Goal: Task Accomplishment & Management: Complete application form

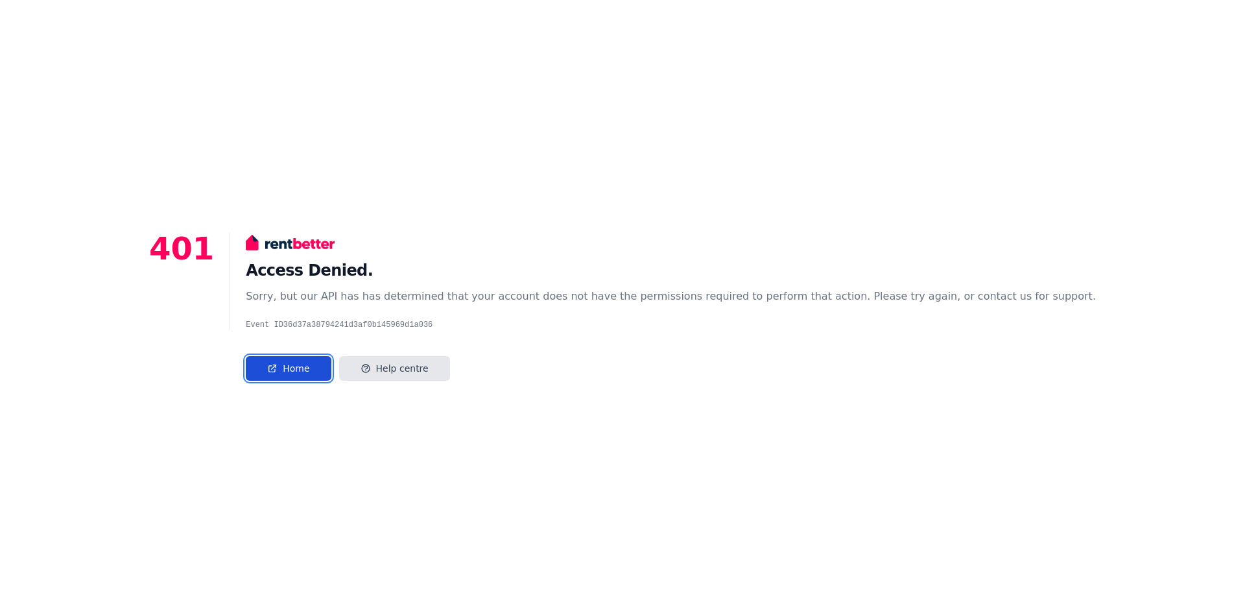
click at [331, 367] on link "Home" at bounding box center [288, 368] width 85 height 25
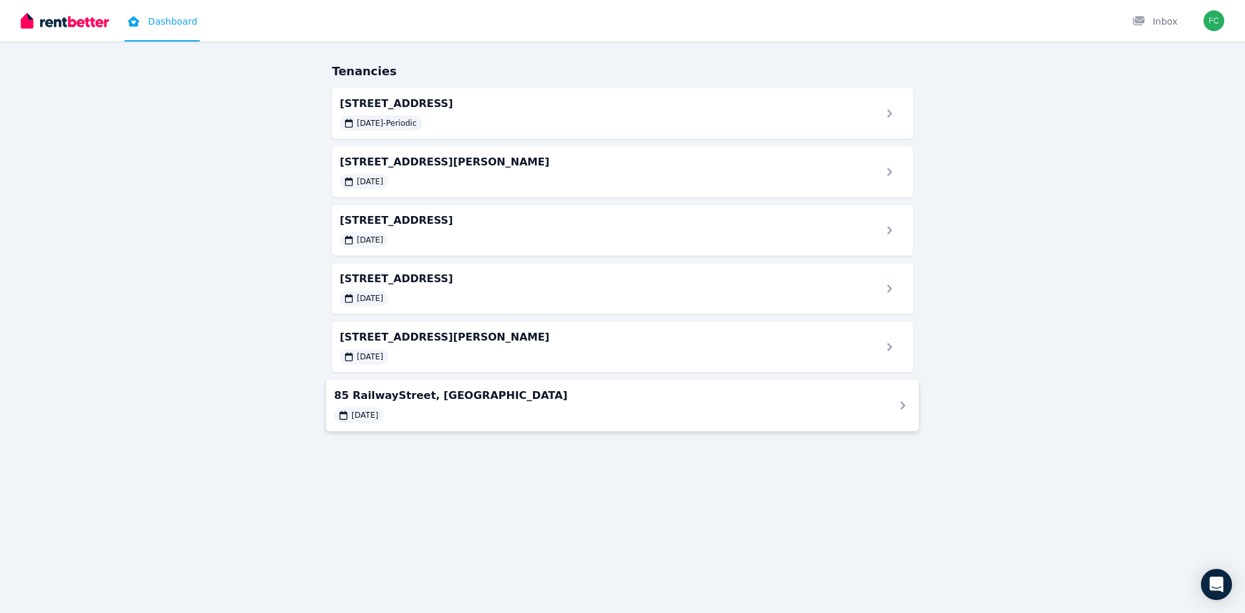
click at [465, 407] on div "85 RailwayStreet, Stanthorpe 22/01/2021" at bounding box center [606, 405] width 545 height 36
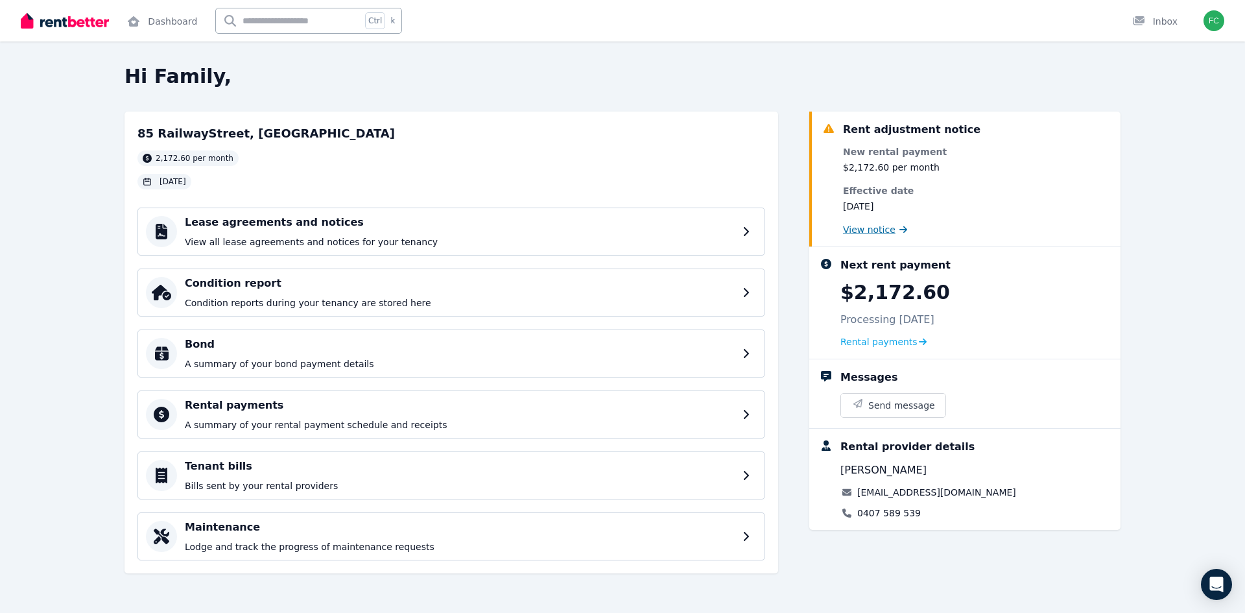
click at [889, 227] on span "View notice" at bounding box center [869, 229] width 53 height 13
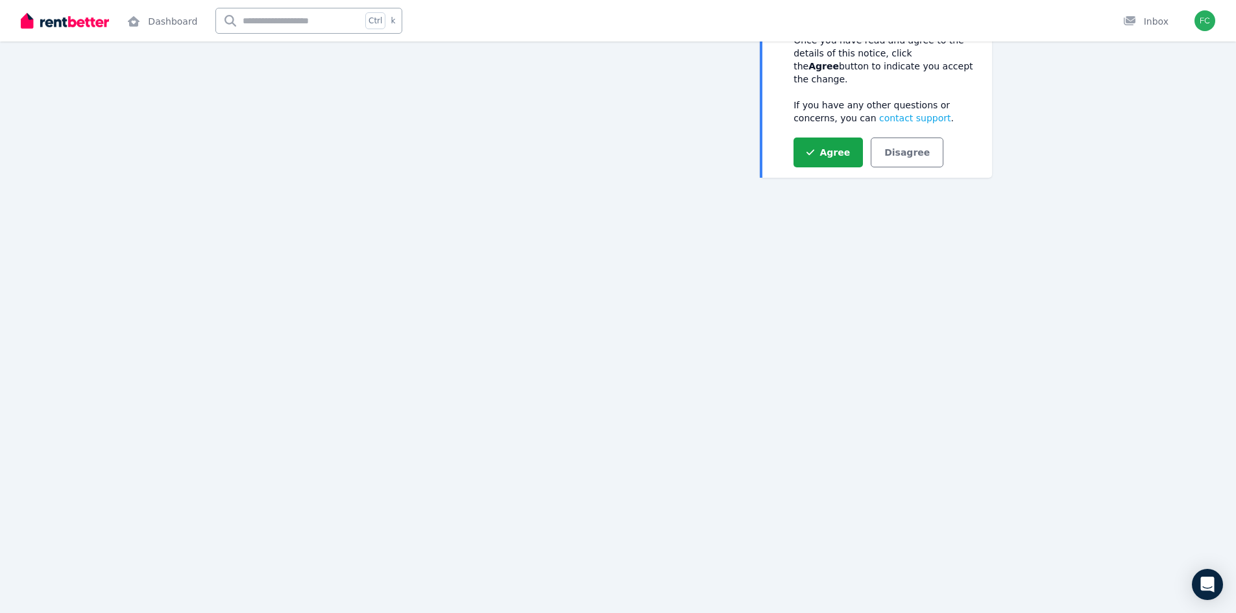
scroll to position [14, 0]
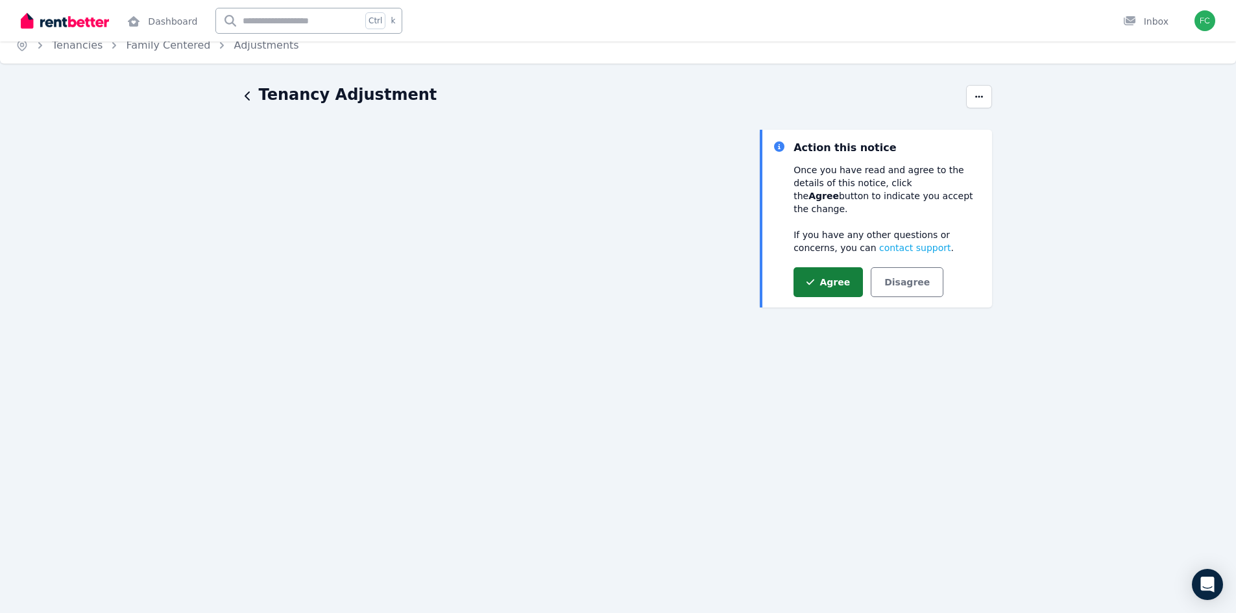
click at [827, 267] on button "Agree" at bounding box center [827, 282] width 69 height 30
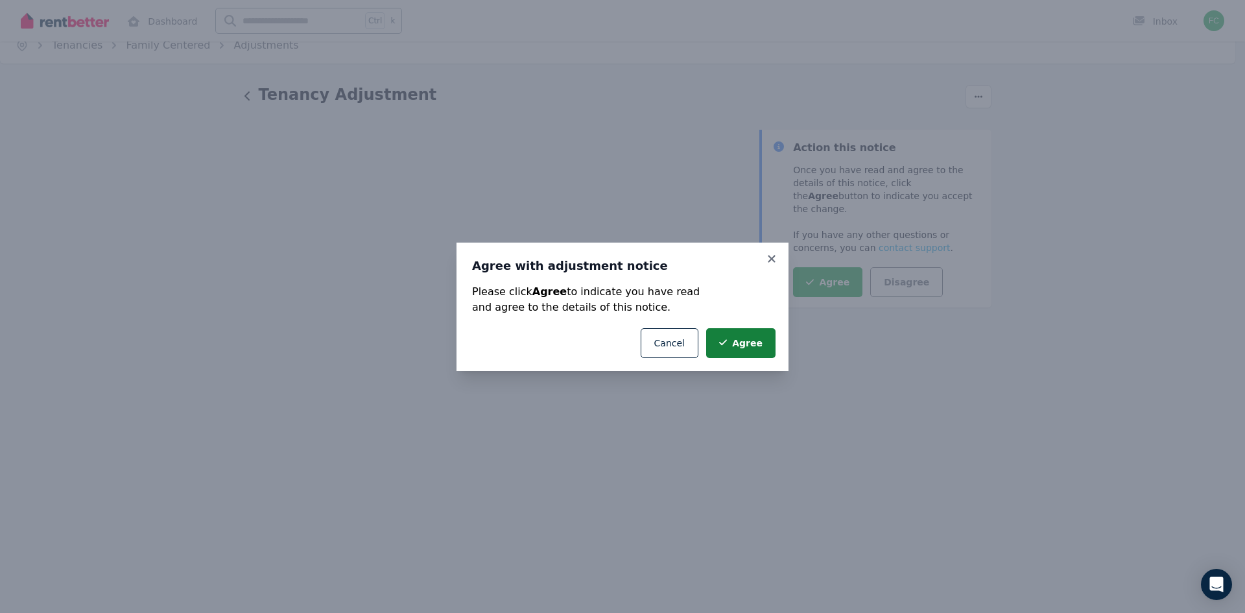
click at [749, 344] on button "Agree" at bounding box center [740, 343] width 69 height 30
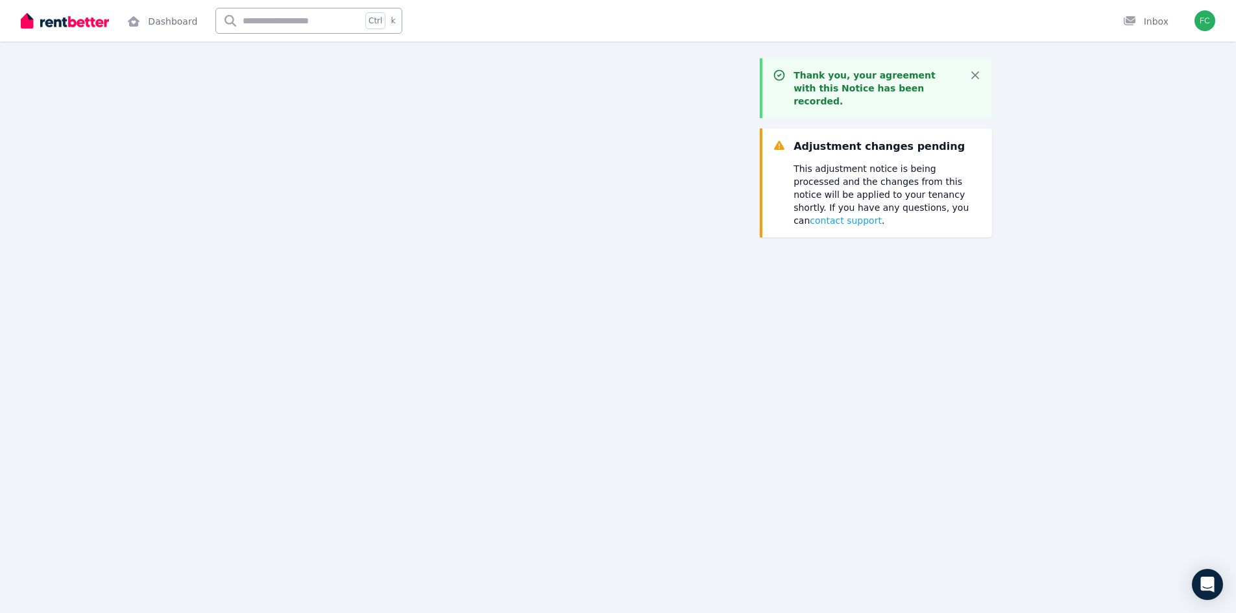
scroll to position [0, 0]
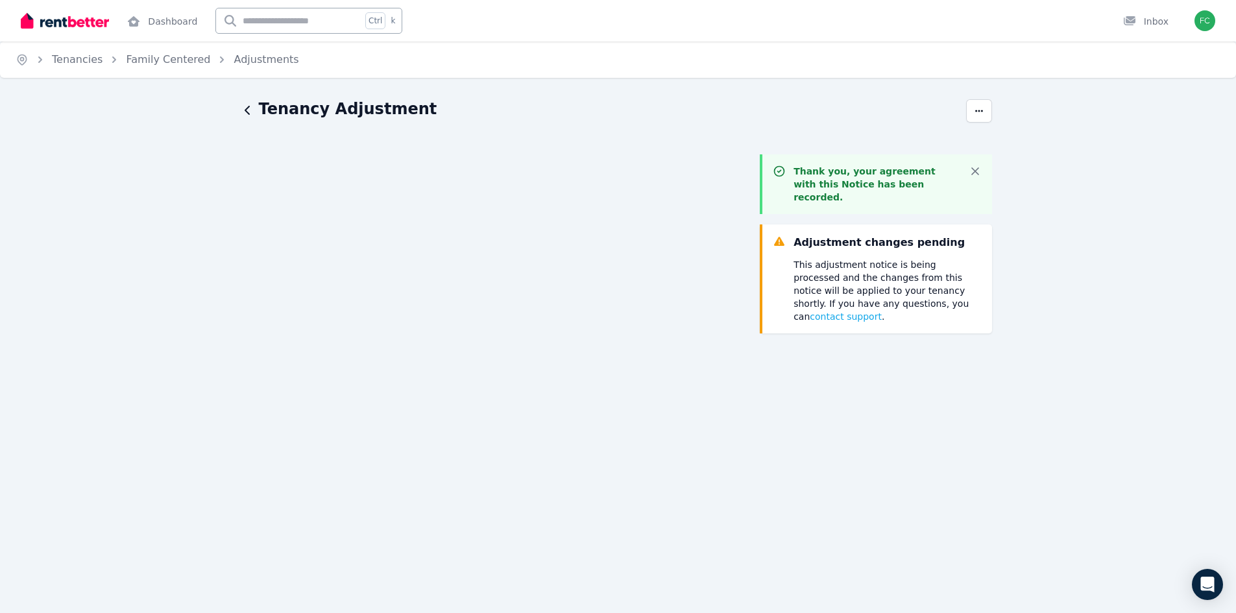
click at [250, 109] on icon "button" at bounding box center [248, 110] width 6 height 10
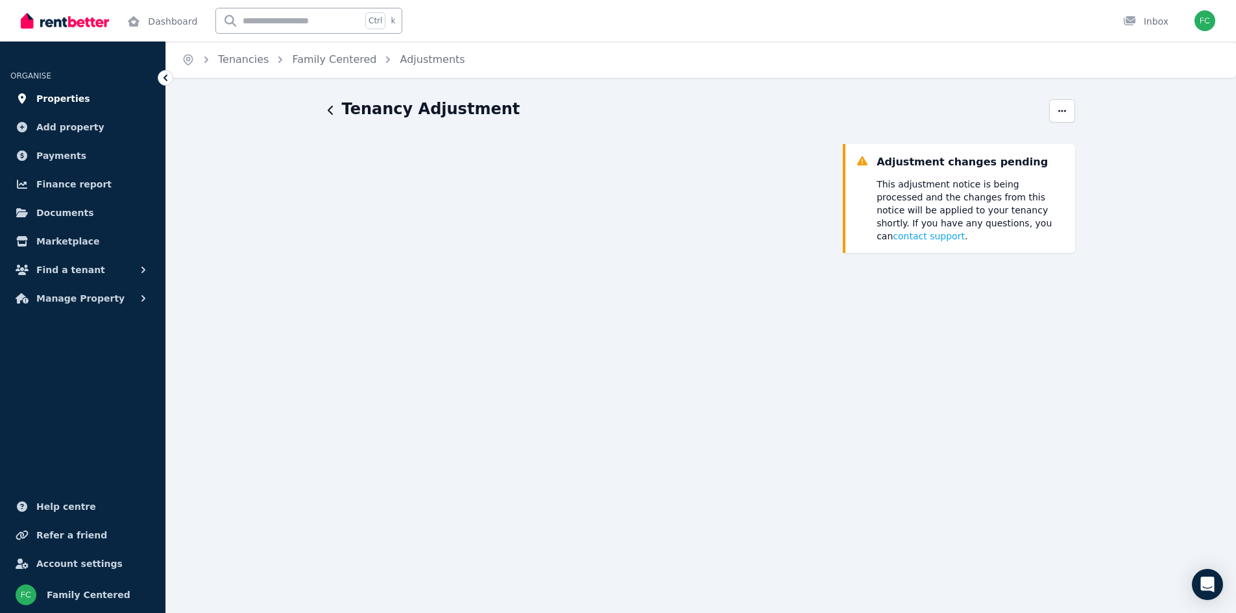
click at [77, 97] on span "Properties" at bounding box center [63, 99] width 54 height 16
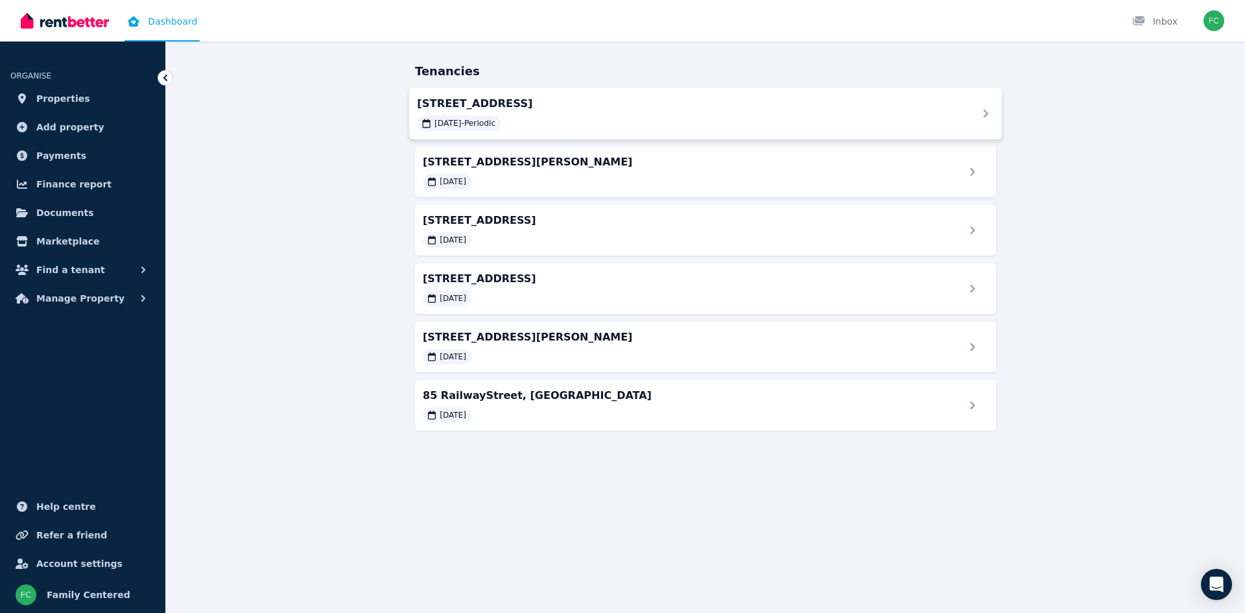
click at [492, 100] on span "103 Mulgowie Road, Mulgowie" at bounding box center [689, 103] width 545 height 16
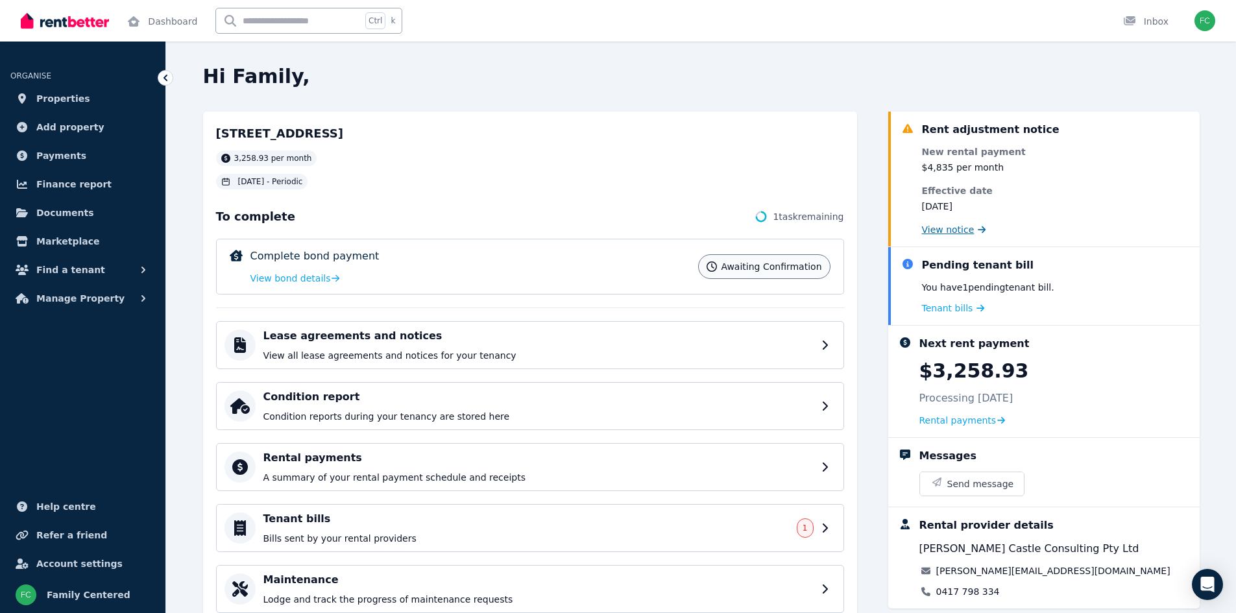
click at [936, 233] on span "View notice" at bounding box center [948, 229] width 53 height 13
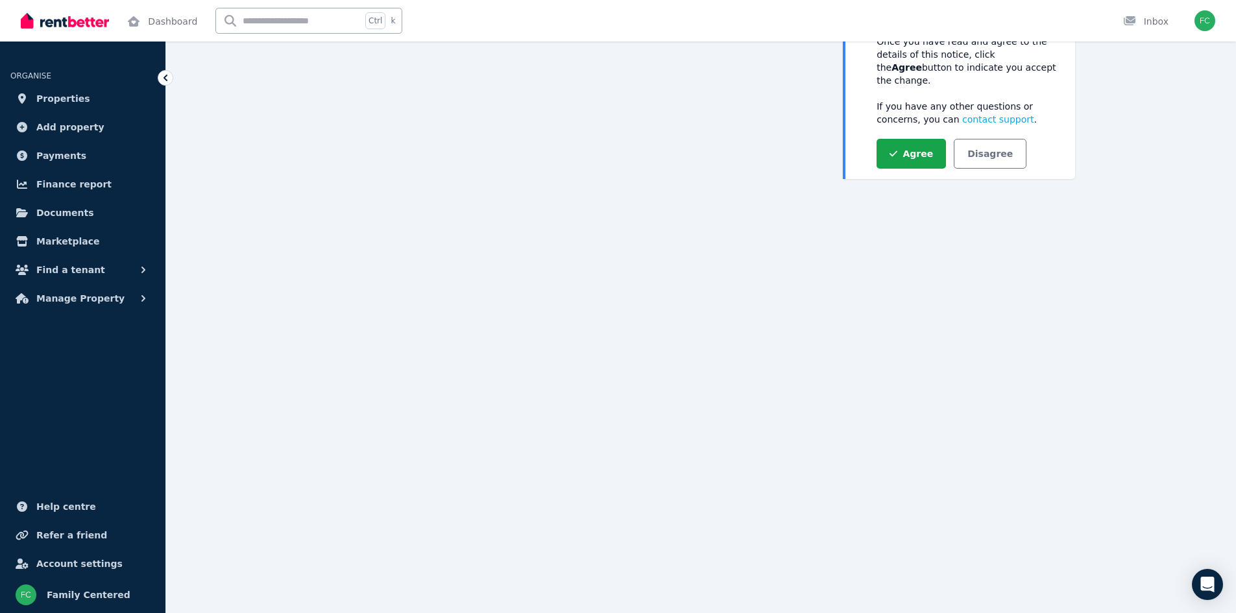
scroll to position [144, 0]
click at [904, 138] on button "Agree" at bounding box center [910, 153] width 69 height 30
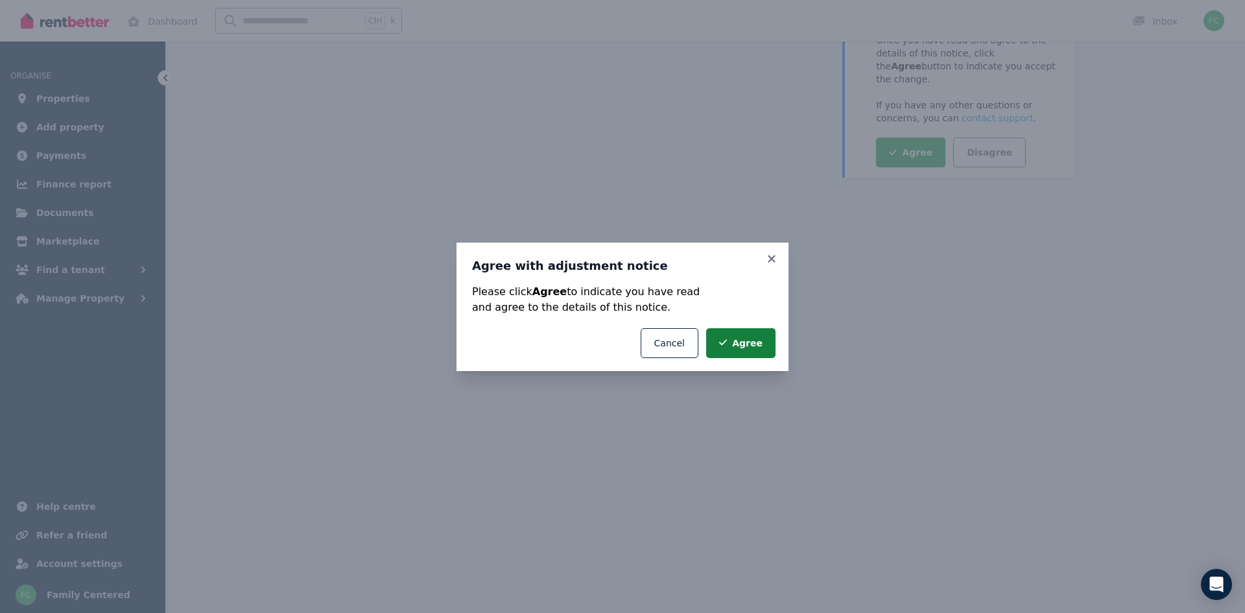
click at [746, 338] on button "Agree" at bounding box center [740, 343] width 69 height 30
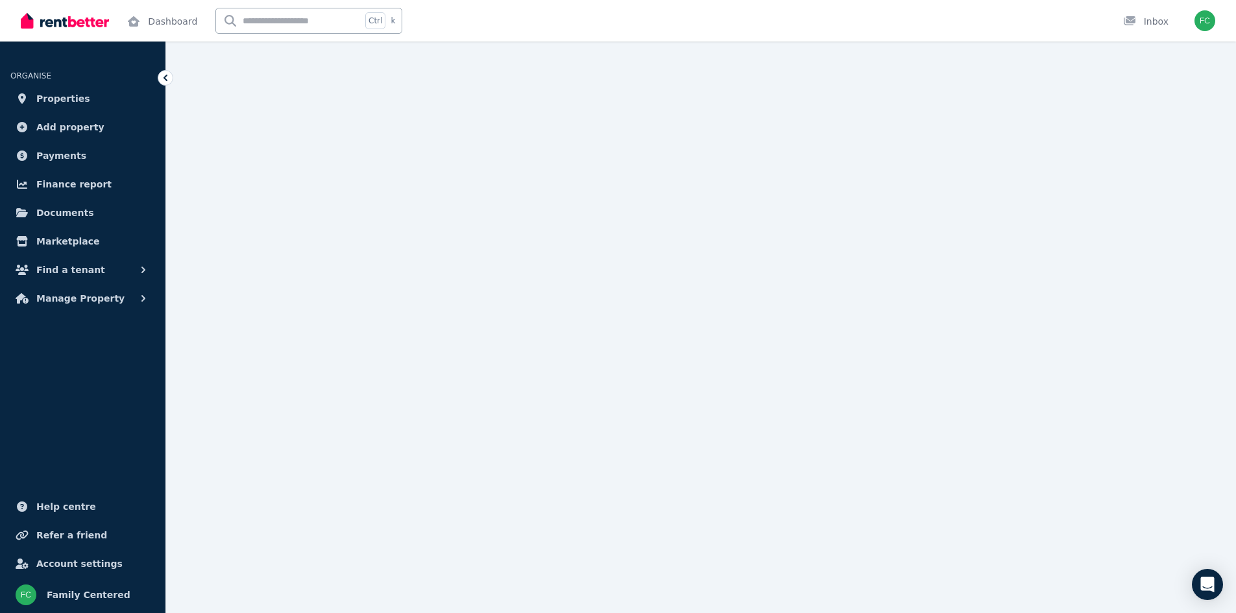
scroll to position [0, 0]
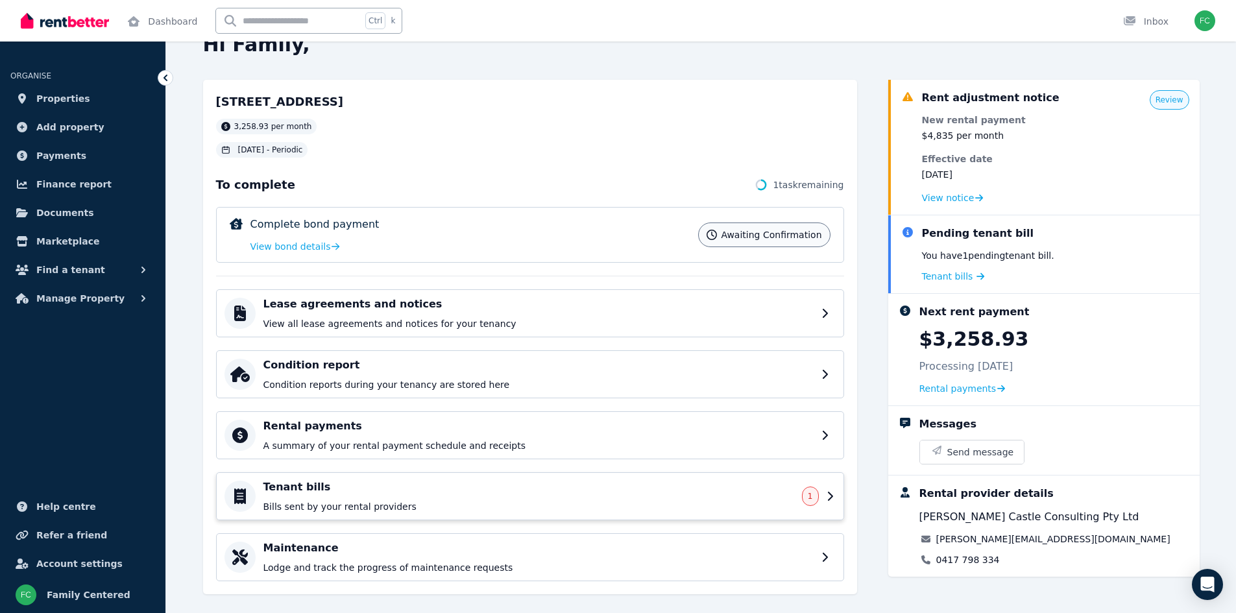
scroll to position [49, 0]
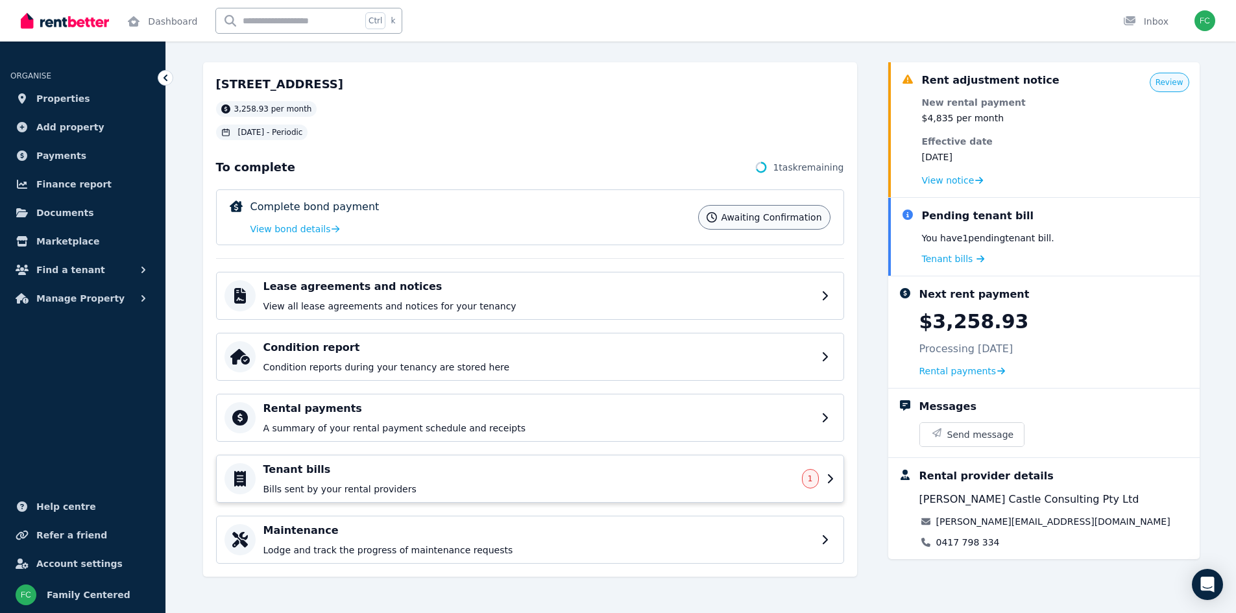
click at [334, 477] on h4 "Tenant bills" at bounding box center [528, 470] width 531 height 16
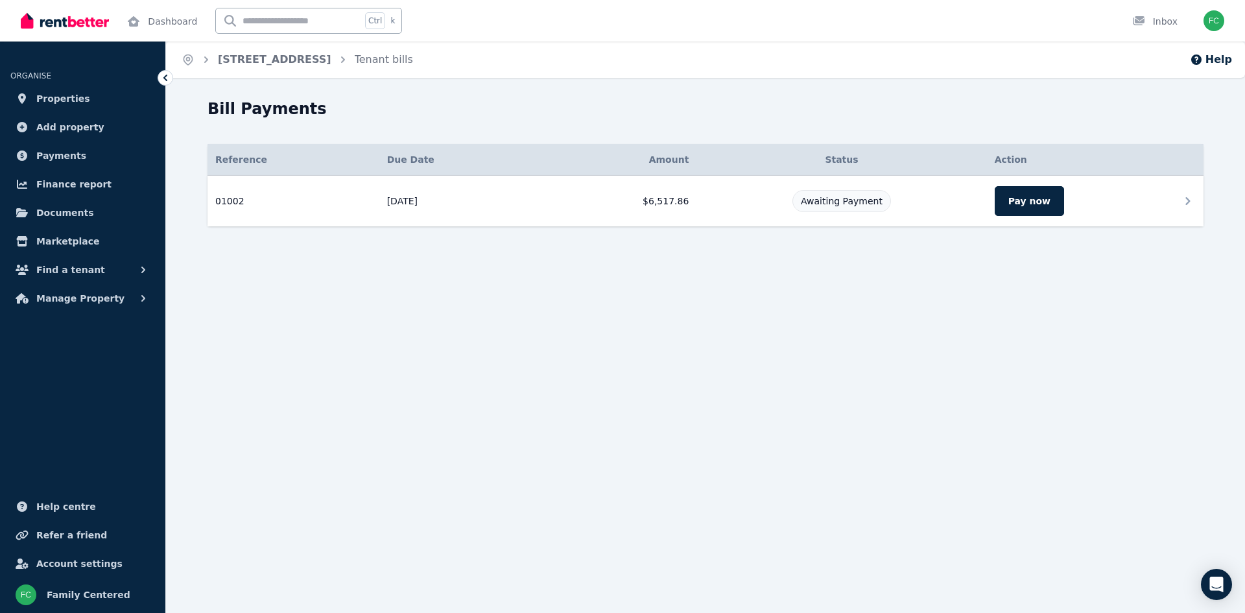
click at [1186, 199] on icon at bounding box center [1188, 201] width 16 height 16
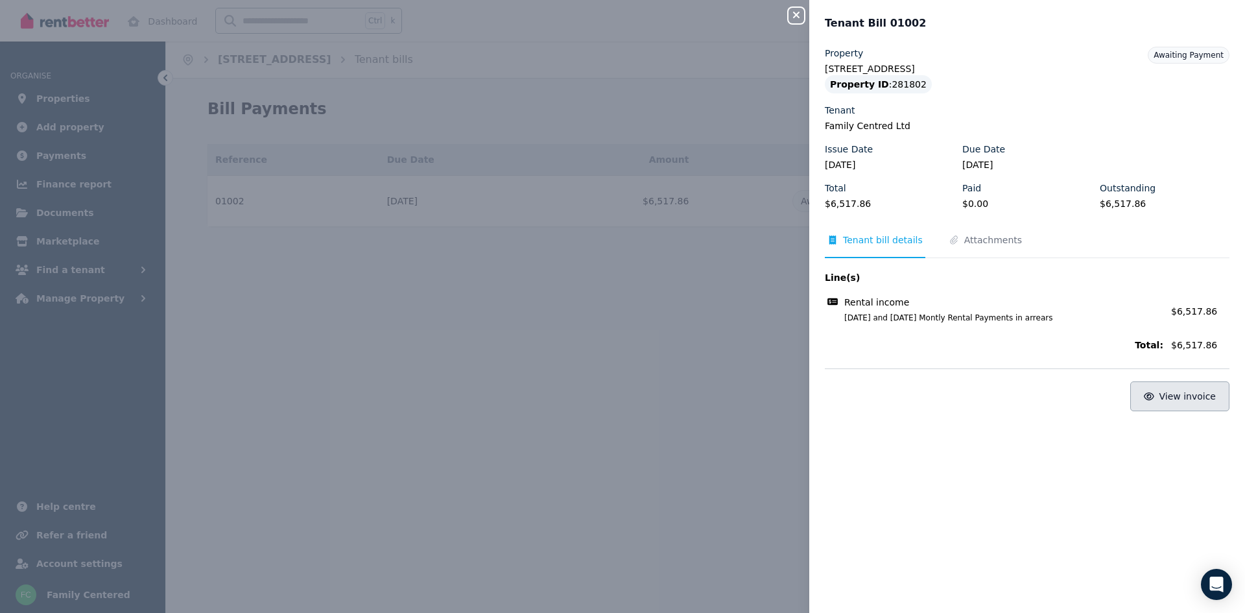
click at [1183, 396] on span "View invoice" at bounding box center [1188, 396] width 57 height 10
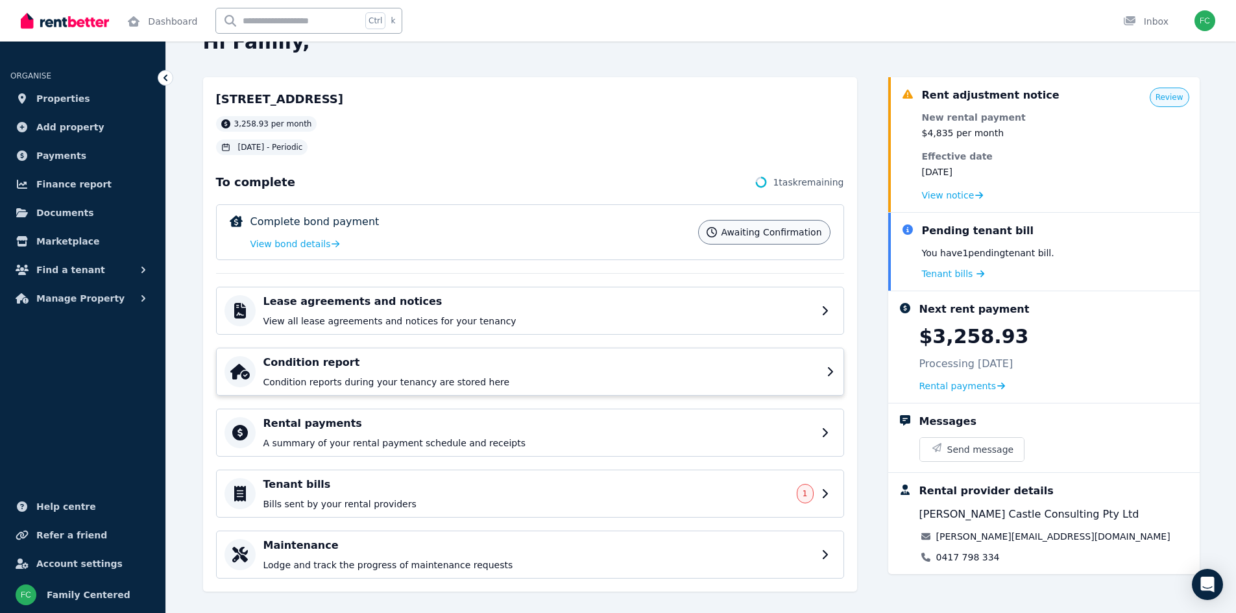
scroll to position [49, 0]
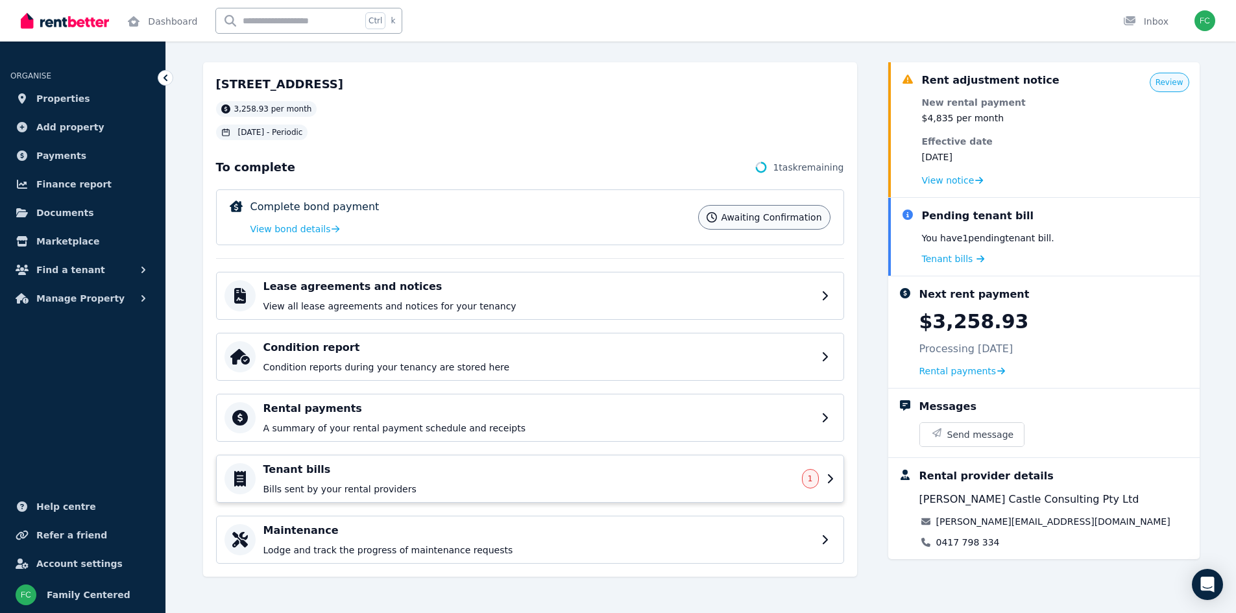
click at [298, 476] on h4 "Tenant bills" at bounding box center [528, 470] width 531 height 16
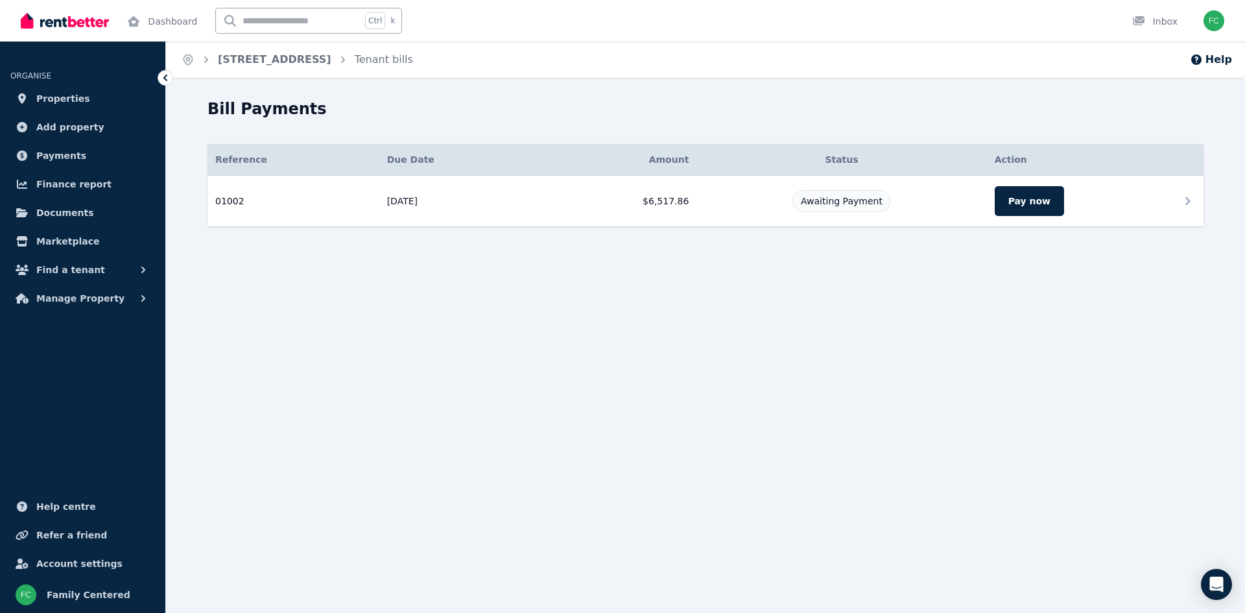
click at [227, 200] on span "01002" at bounding box center [229, 201] width 29 height 13
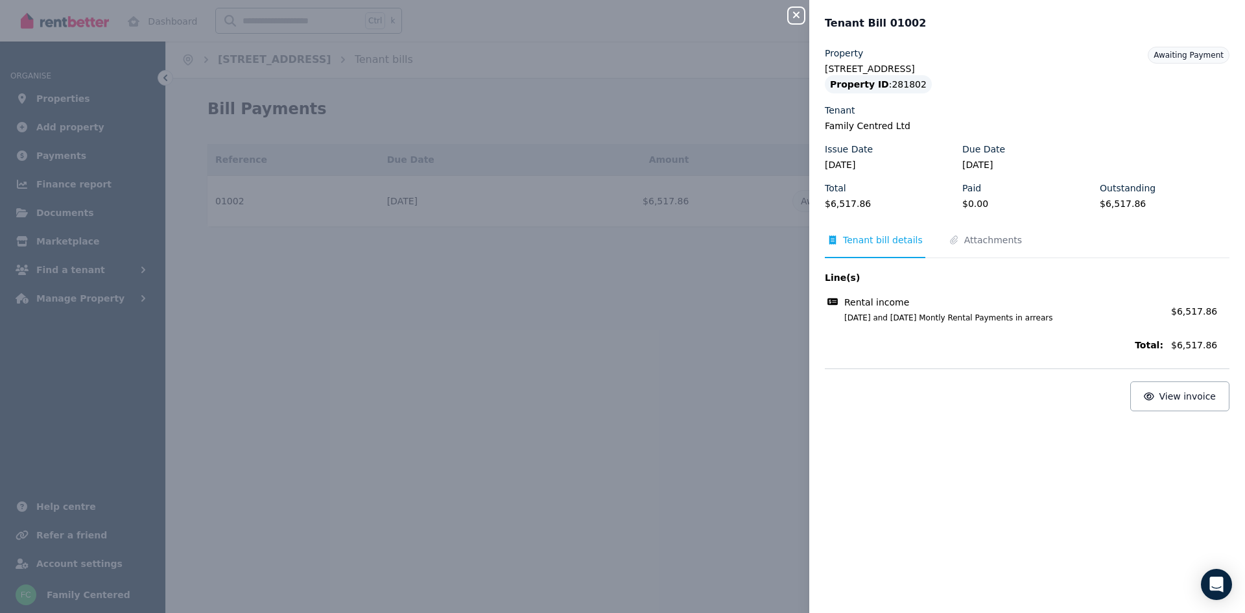
click at [240, 193] on div "Close panel Tenant Bill 01002 Property 103 Mulgowie Road, Mulgowie Property ID …" at bounding box center [622, 306] width 1245 height 613
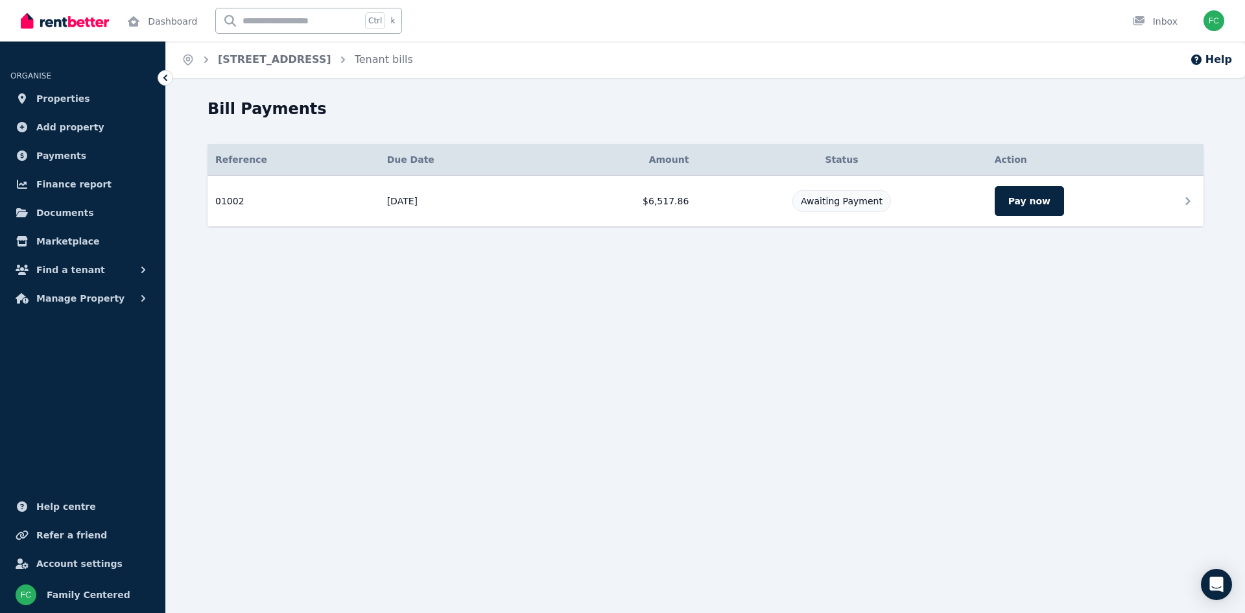
click at [1182, 197] on icon at bounding box center [1188, 201] width 16 height 16
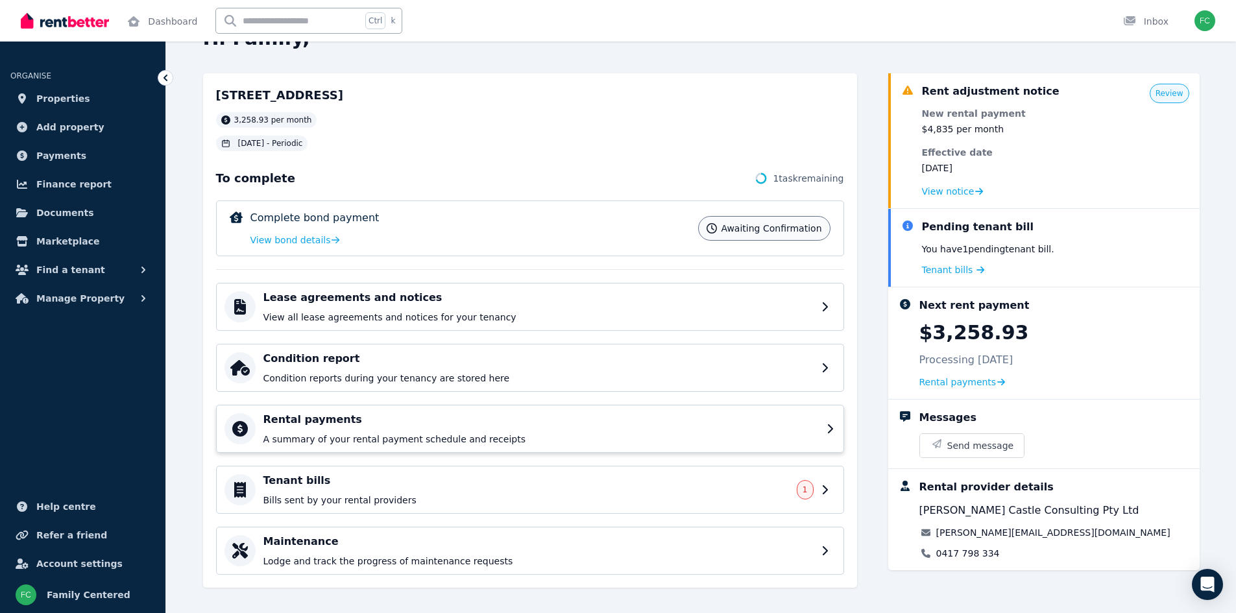
scroll to position [49, 0]
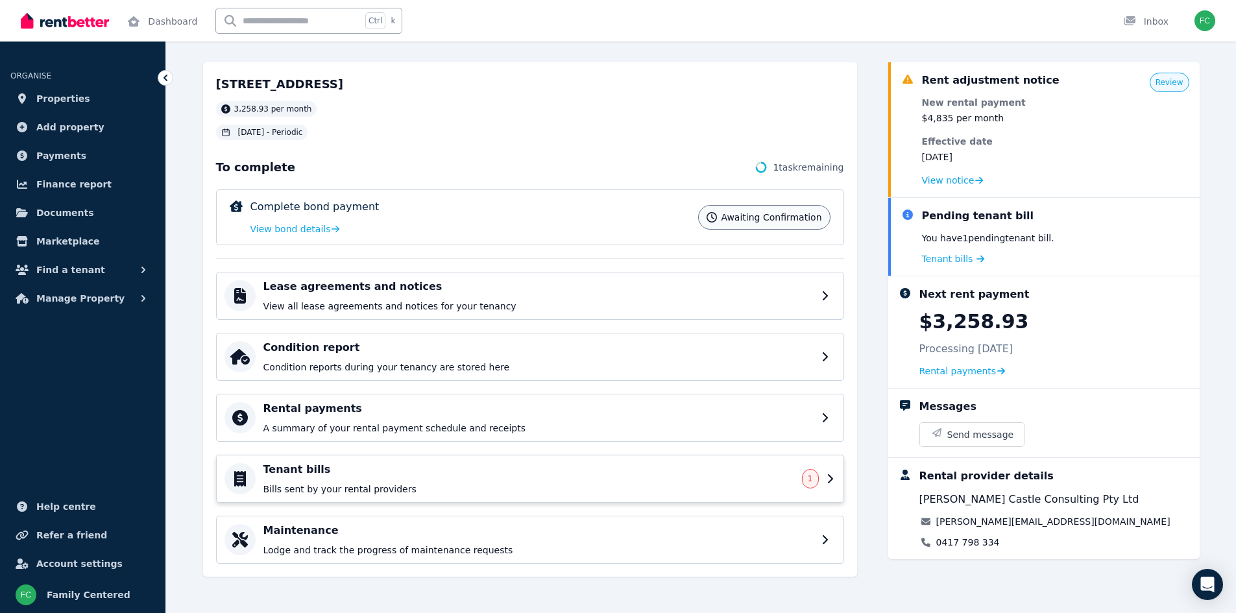
click at [372, 480] on div "Tenant bills Bills sent by your rental providers" at bounding box center [528, 479] width 531 height 34
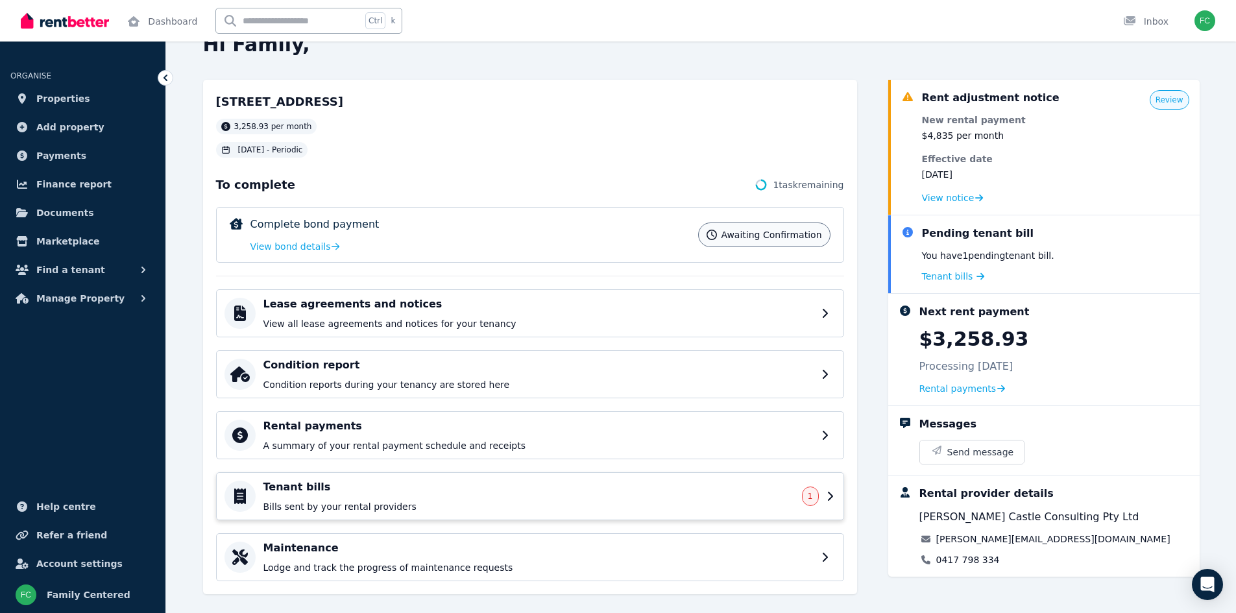
scroll to position [49, 0]
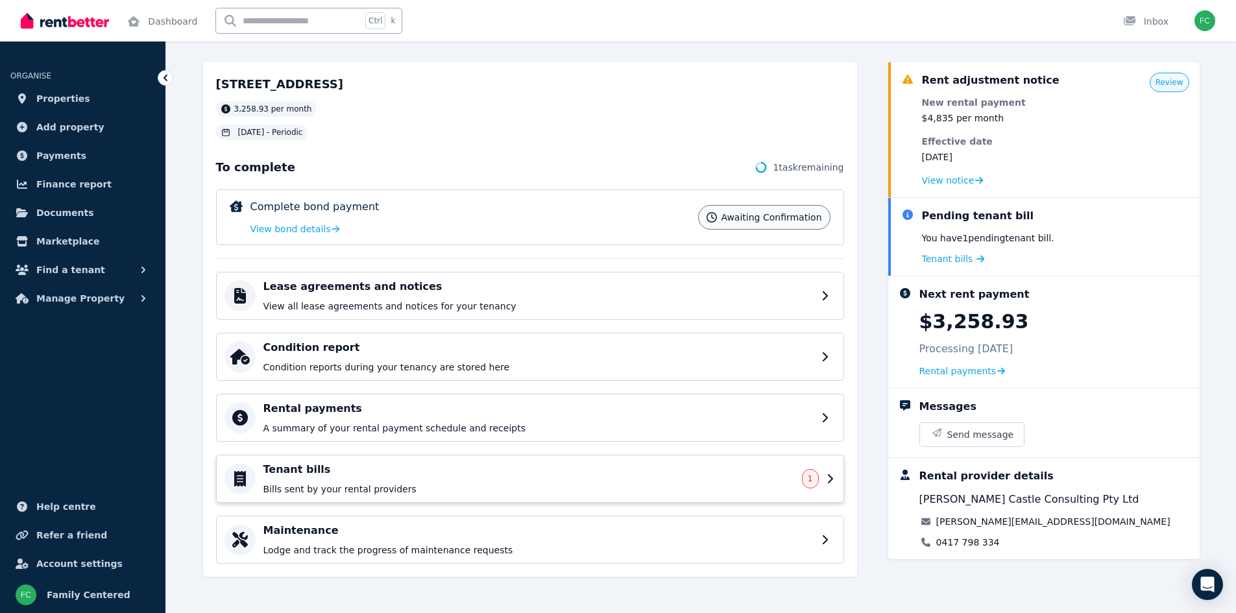
click at [828, 478] on icon at bounding box center [830, 478] width 9 height 10
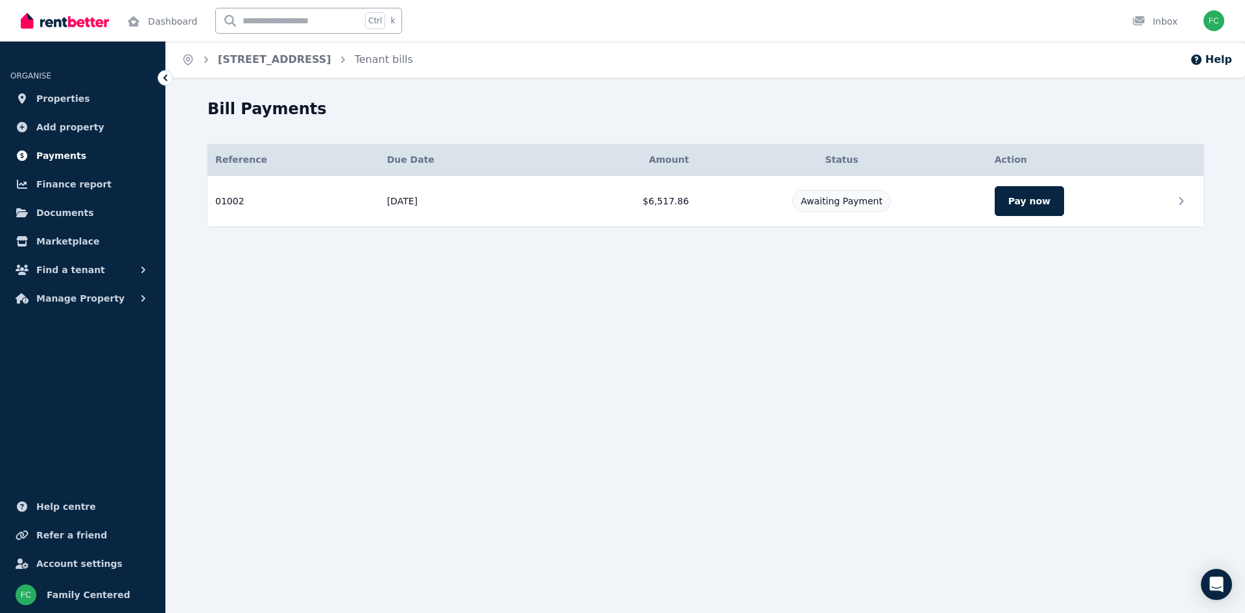
click at [59, 155] on span "Payments" at bounding box center [61, 156] width 50 height 16
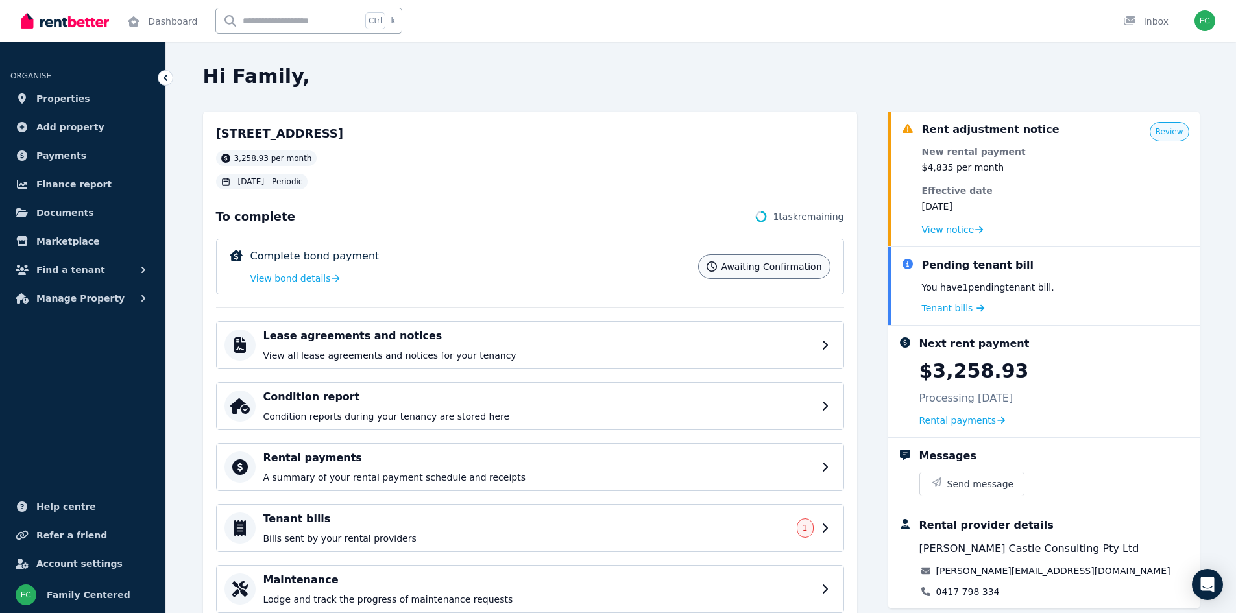
scroll to position [49, 0]
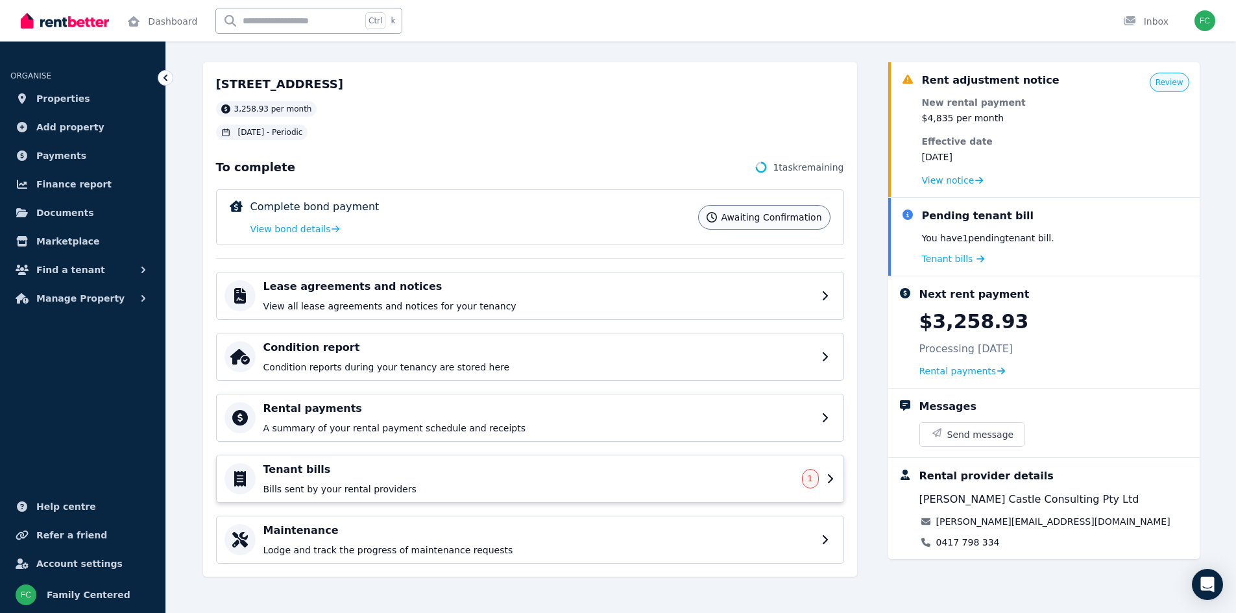
click at [241, 473] on icon at bounding box center [240, 479] width 12 height 16
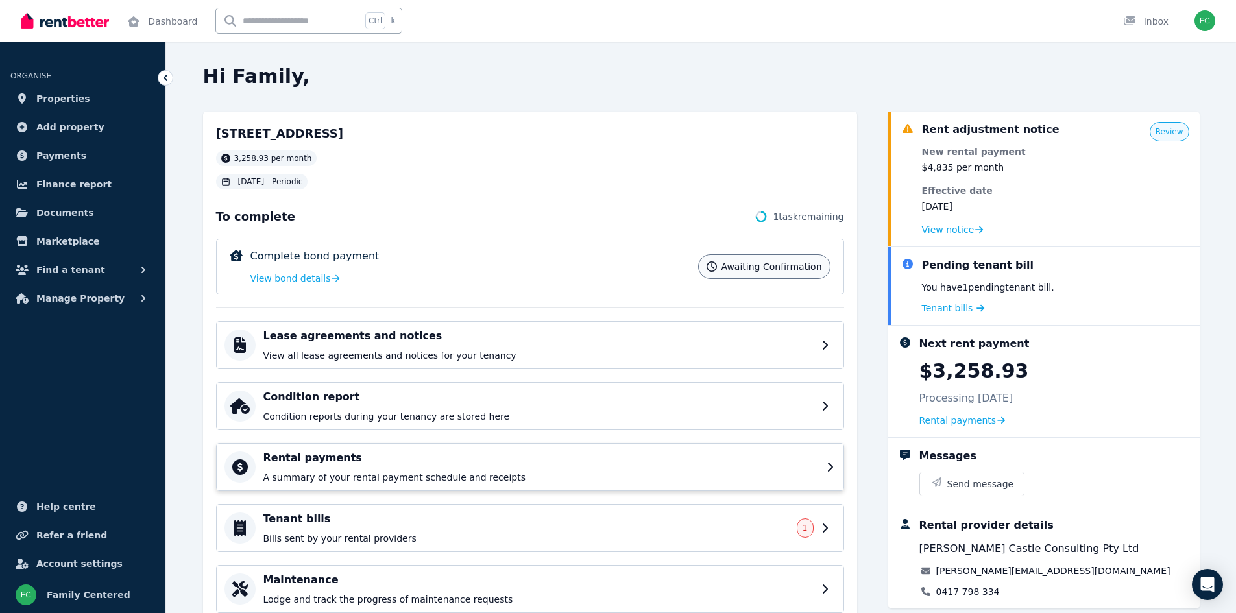
scroll to position [49, 0]
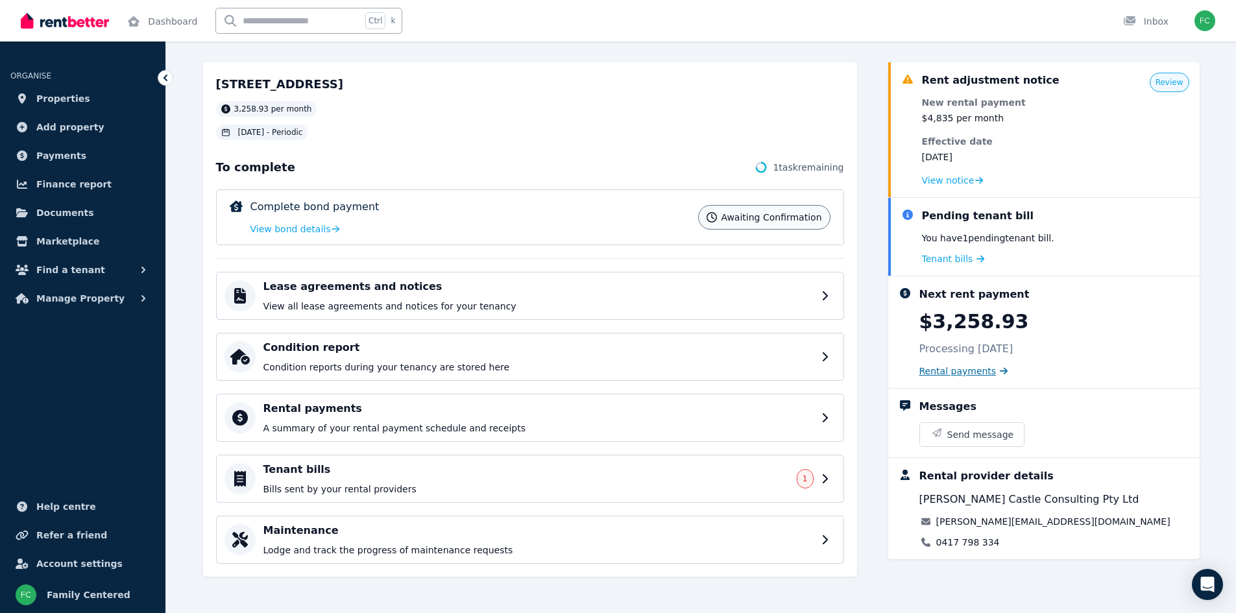
click at [951, 371] on span "Rental payments" at bounding box center [957, 371] width 77 height 13
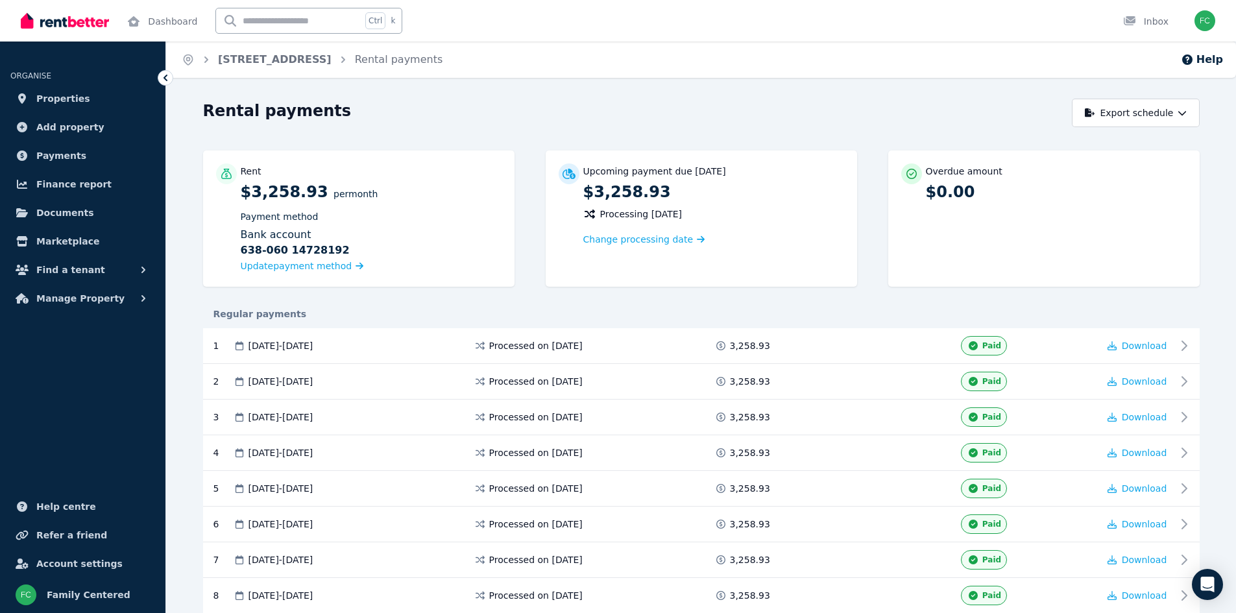
click at [226, 173] on icon at bounding box center [226, 174] width 13 height 10
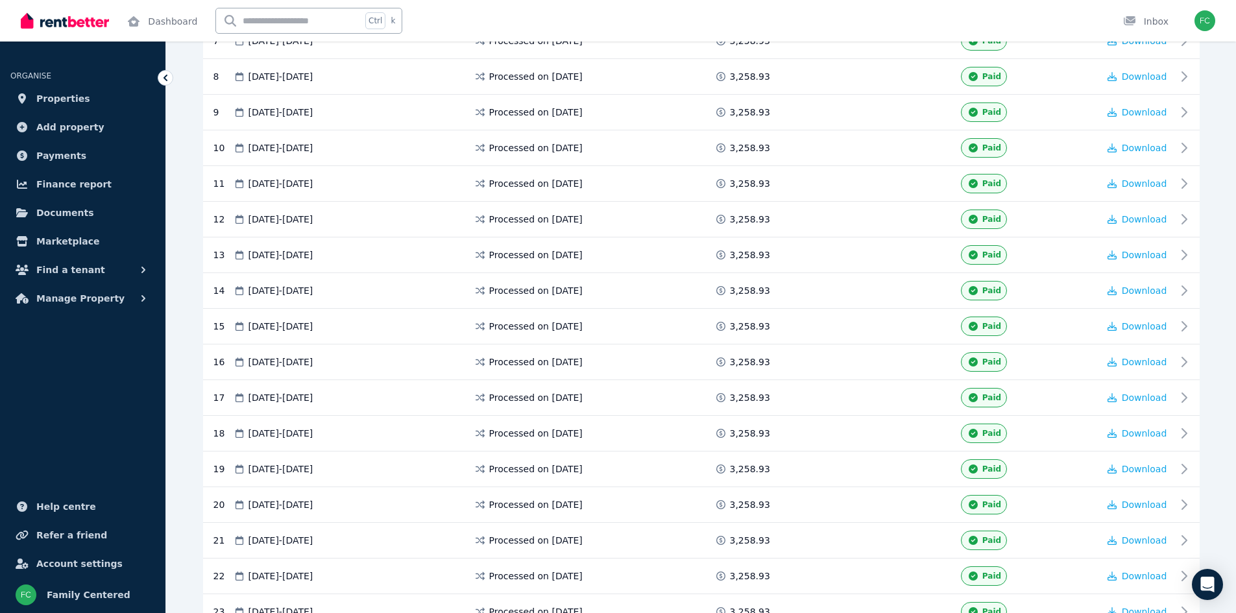
scroll to position [676, 0]
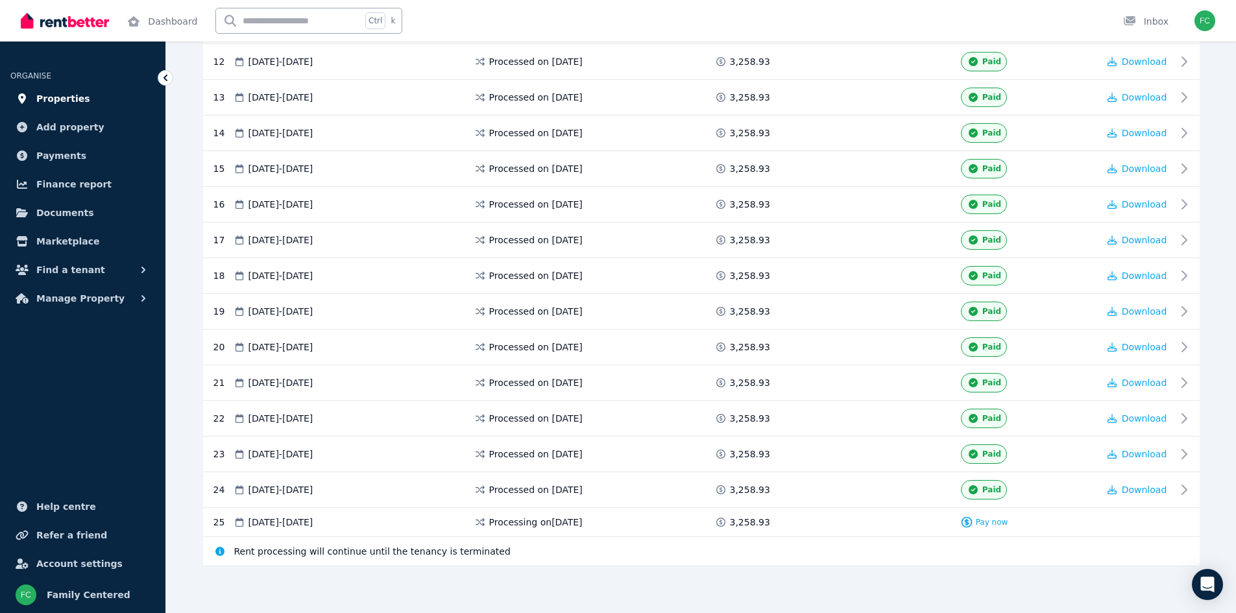
click at [71, 100] on span "Properties" at bounding box center [63, 99] width 54 height 16
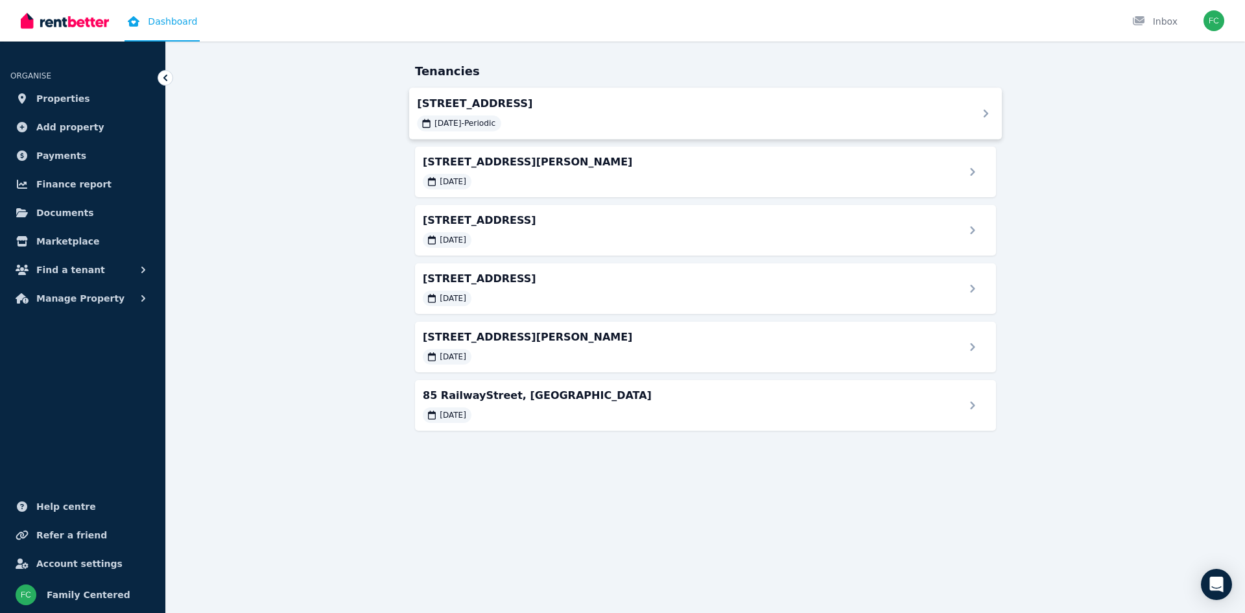
click at [461, 123] on span "15/09/2023 - Periodic" at bounding box center [465, 123] width 61 height 10
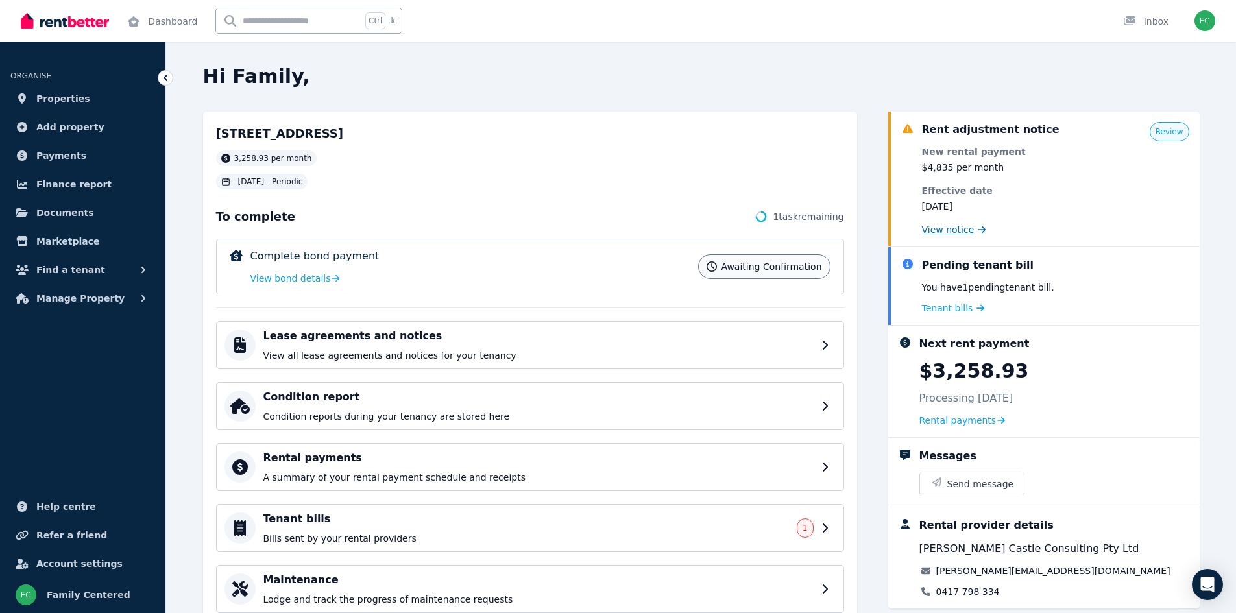
click at [927, 230] on span "View notice" at bounding box center [948, 229] width 53 height 13
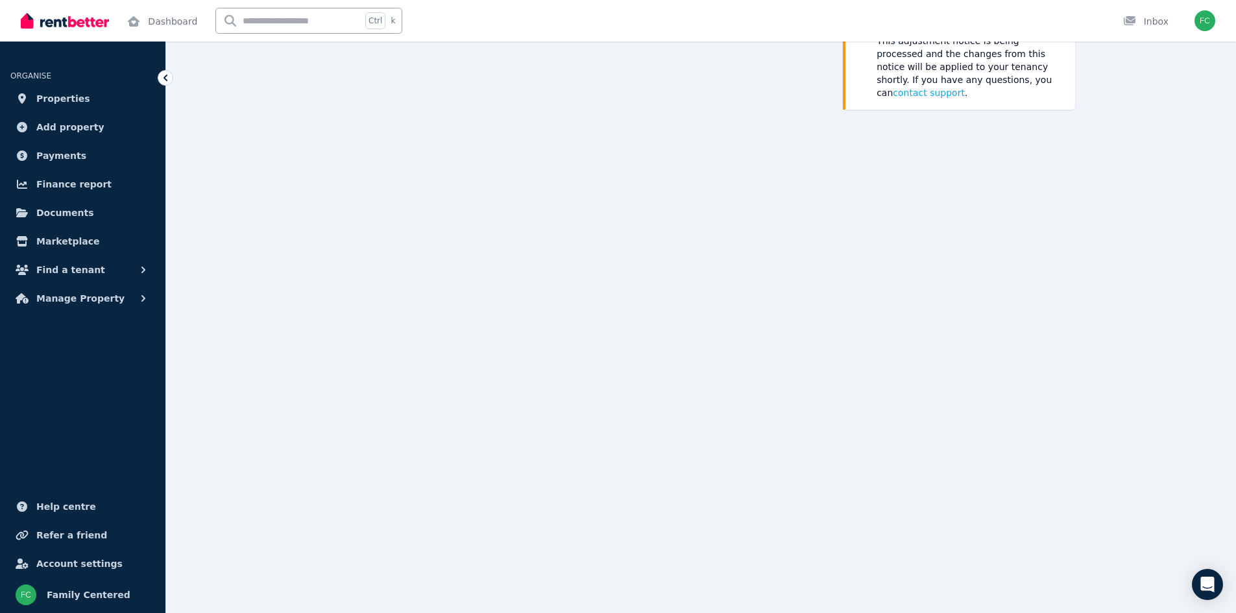
scroll to position [144, 0]
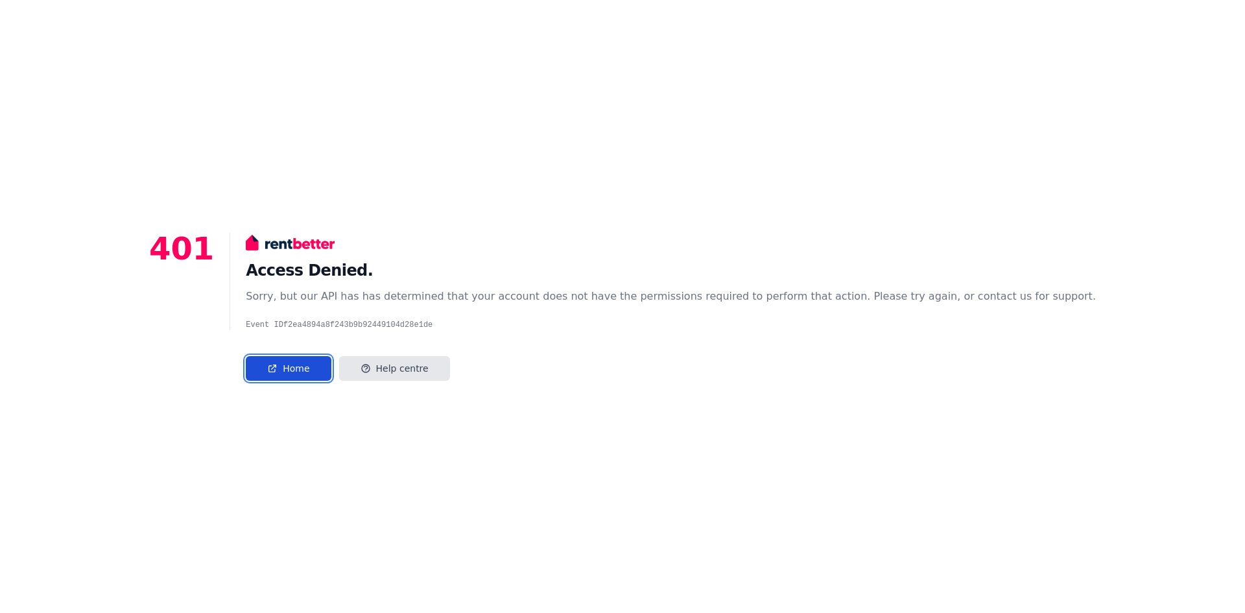
click at [331, 370] on link "Home" at bounding box center [288, 368] width 85 height 25
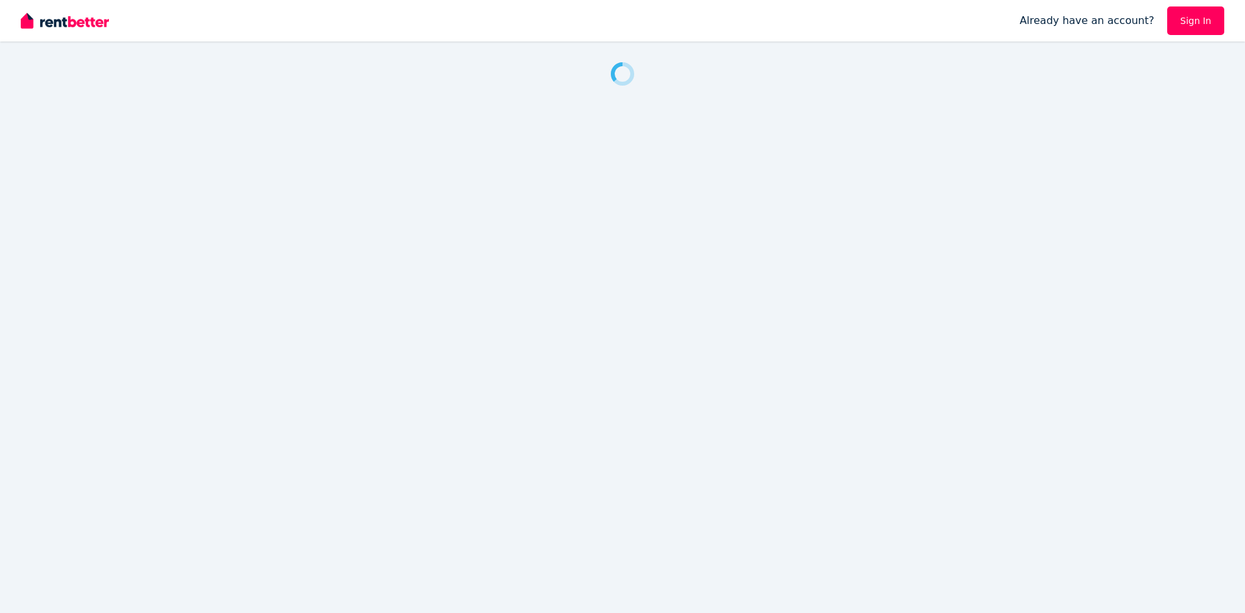
click at [1199, 18] on div "Already have an account? Sign In" at bounding box center [1122, 21] width 205 height 42
click at [1211, 21] on img "button" at bounding box center [1214, 20] width 21 height 21
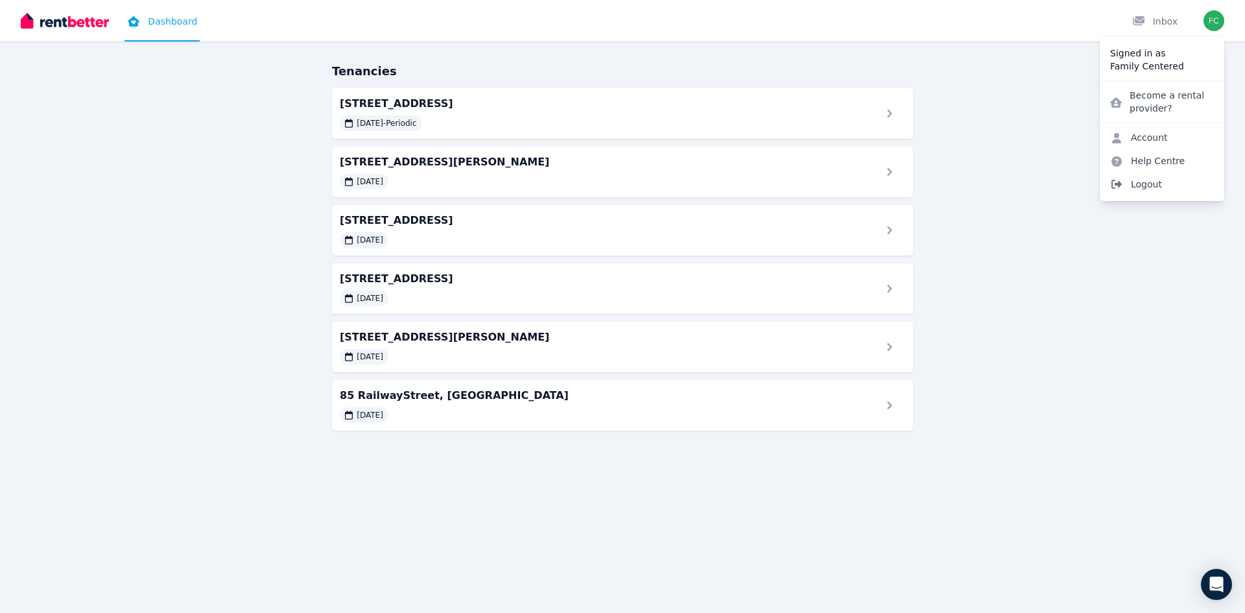
click at [1137, 185] on span "Logout" at bounding box center [1162, 184] width 125 height 23
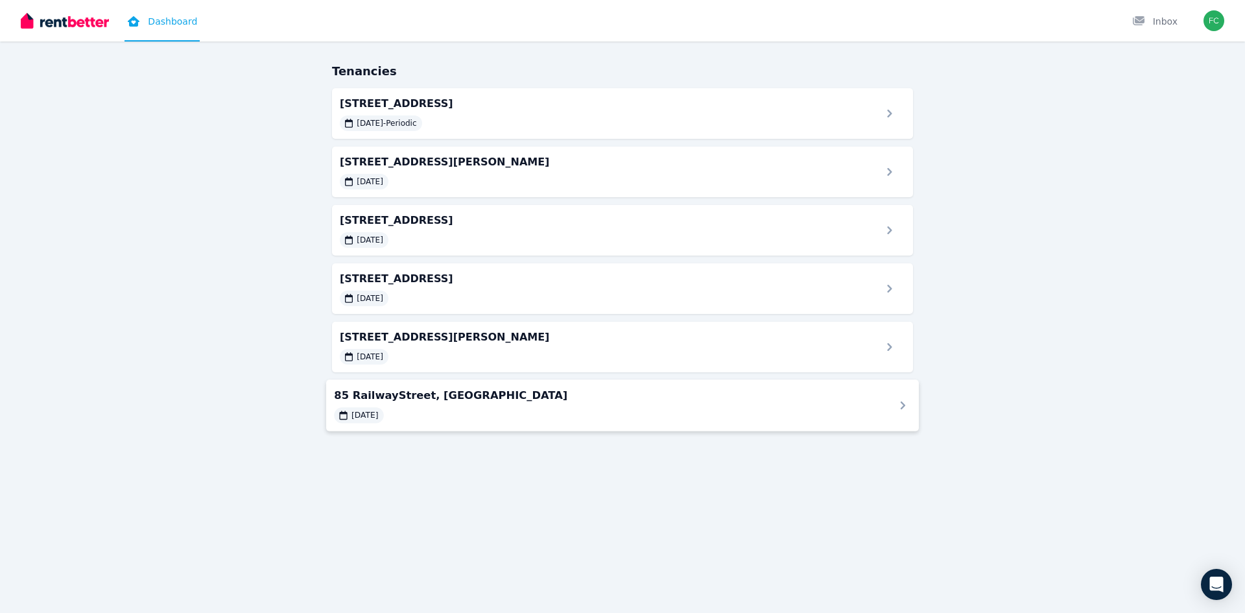
click at [479, 396] on span "85 RailwayStreet, Stanthorpe" at bounding box center [606, 395] width 545 height 16
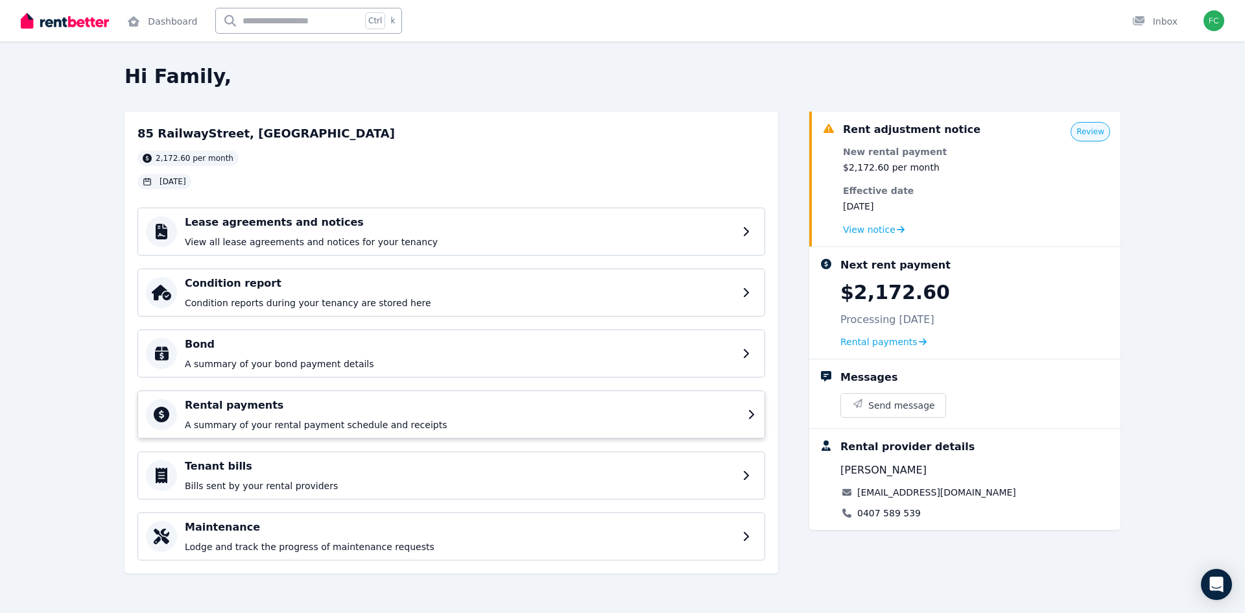
click at [309, 414] on div "Rental payments A summary of your rental payment schedule and receipts" at bounding box center [462, 415] width 555 height 34
click at [222, 410] on h4 "Rental payments" at bounding box center [462, 406] width 555 height 16
click at [228, 475] on div "Tenant bills Bills sent by your rental providers" at bounding box center [462, 476] width 555 height 34
click at [1217, 19] on img "button" at bounding box center [1214, 20] width 21 height 21
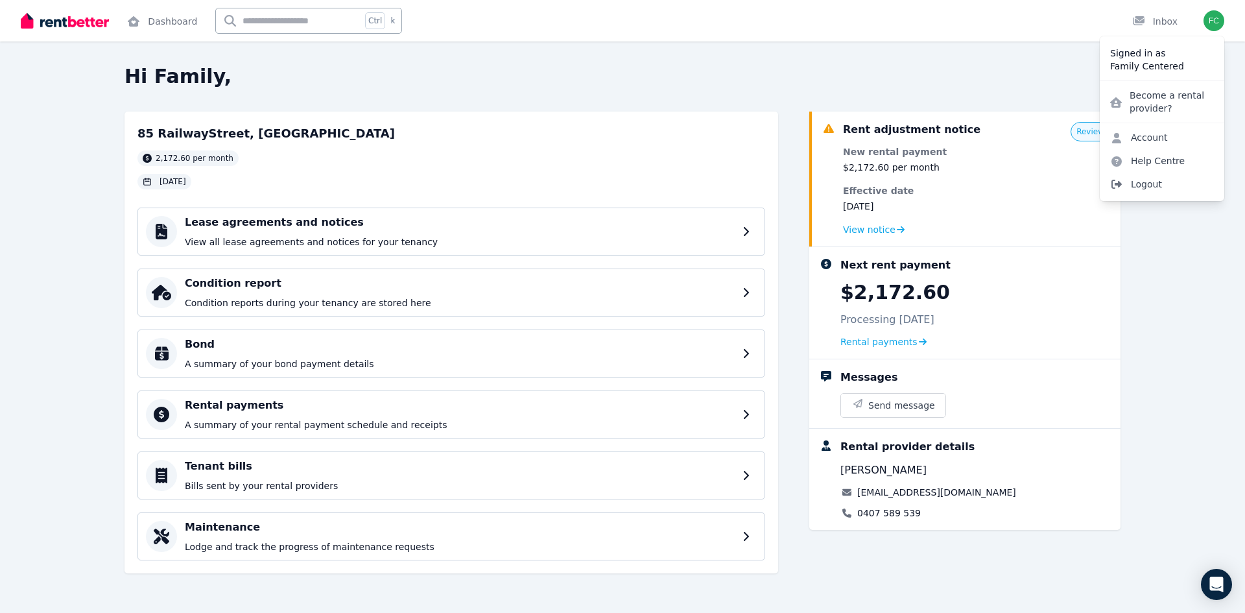
click at [1164, 182] on span "Logout" at bounding box center [1162, 184] width 125 height 23
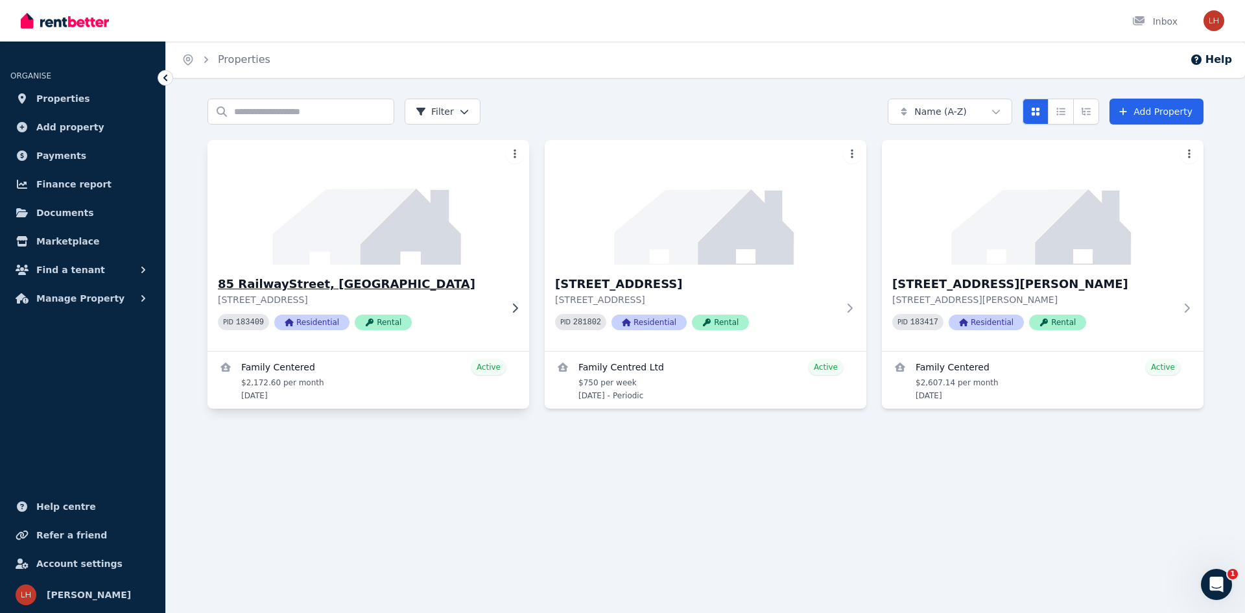
click at [420, 240] on img at bounding box center [369, 202] width 338 height 131
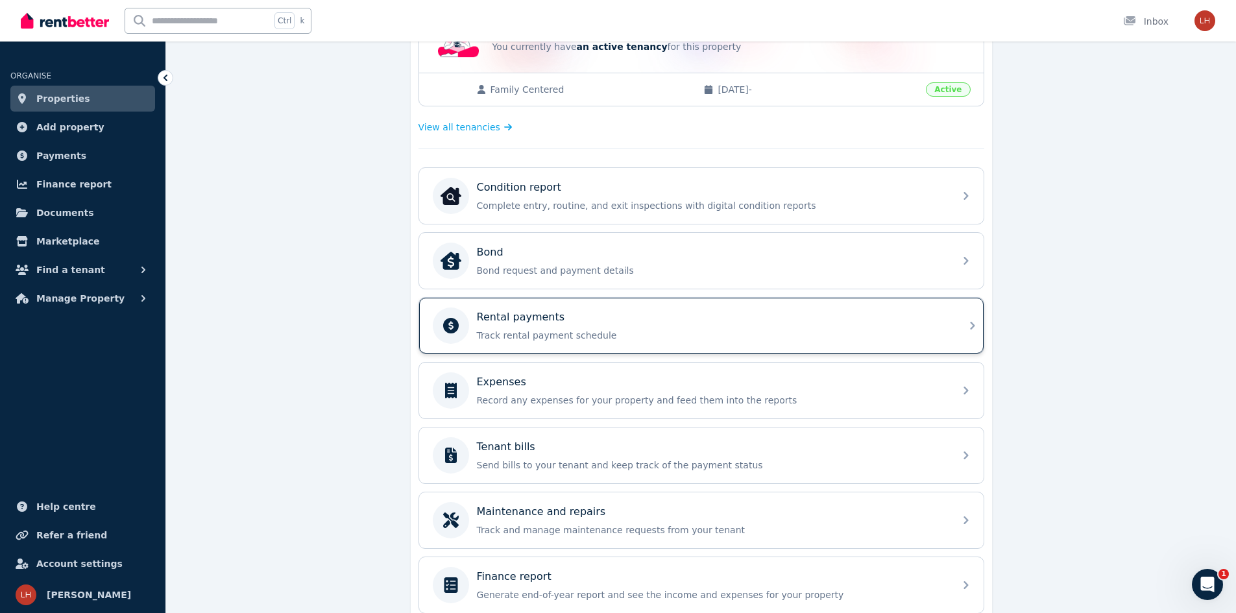
scroll to position [324, 0]
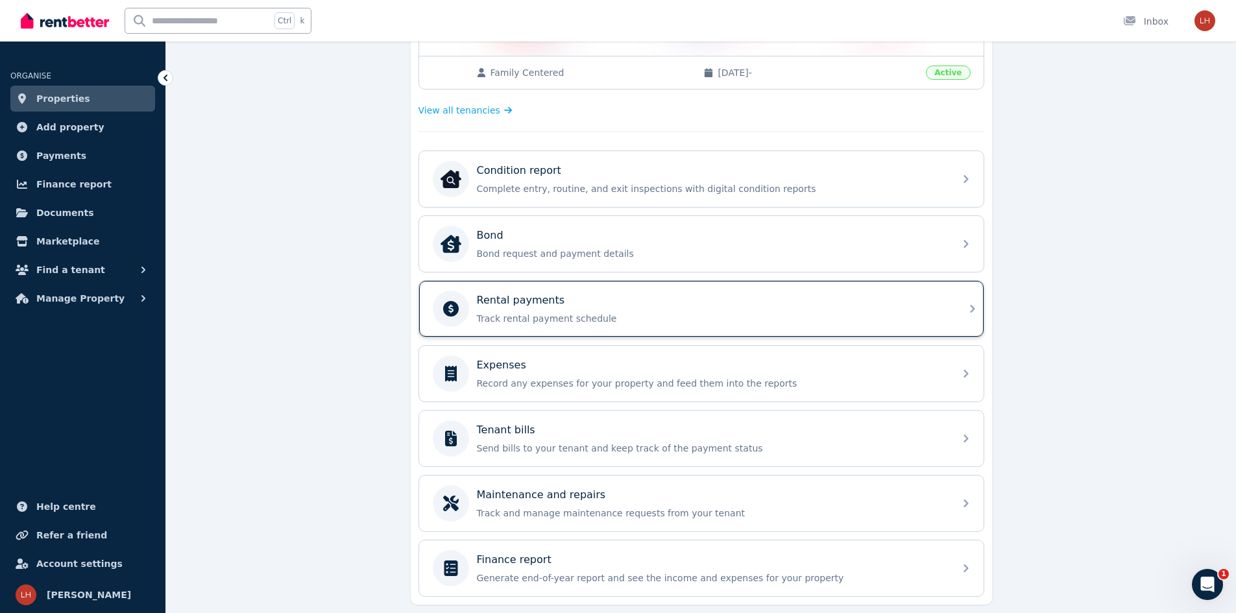
click at [584, 310] on div "Rental payments Track rental payment schedule" at bounding box center [712, 309] width 470 height 32
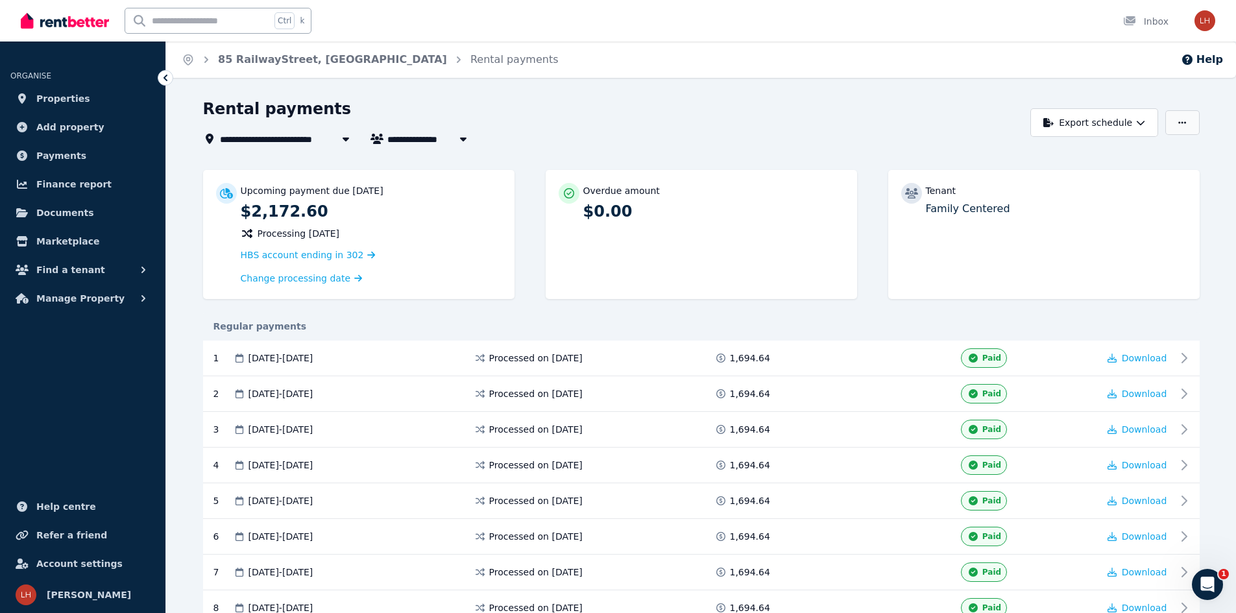
click at [1185, 121] on icon "button" at bounding box center [1182, 122] width 8 height 9
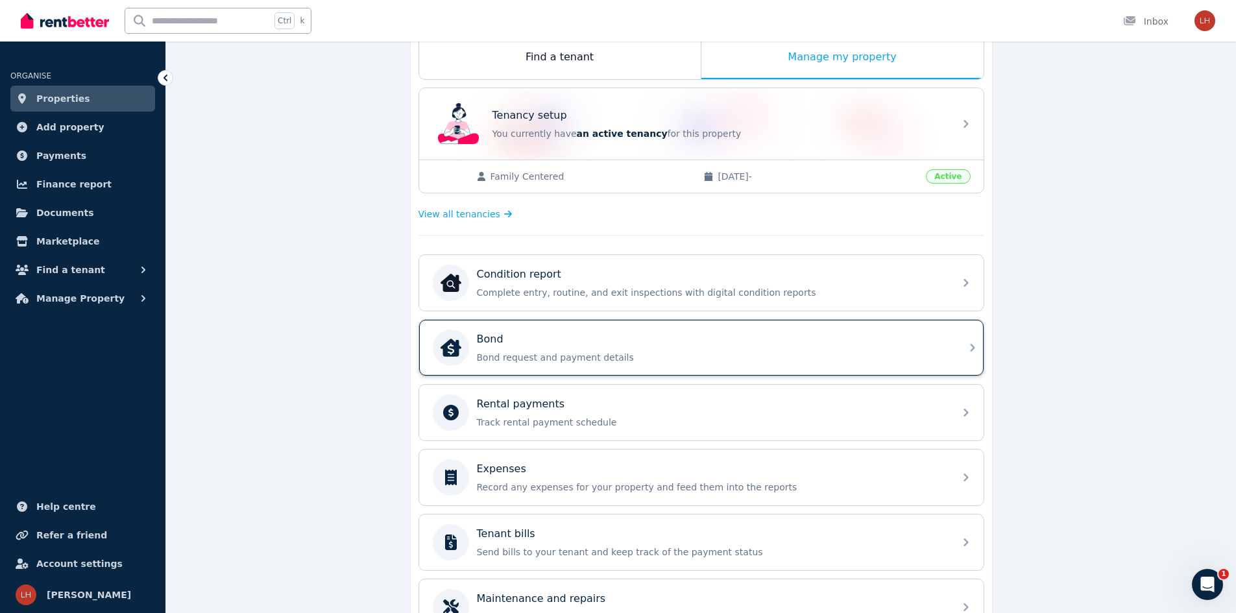
scroll to position [324, 0]
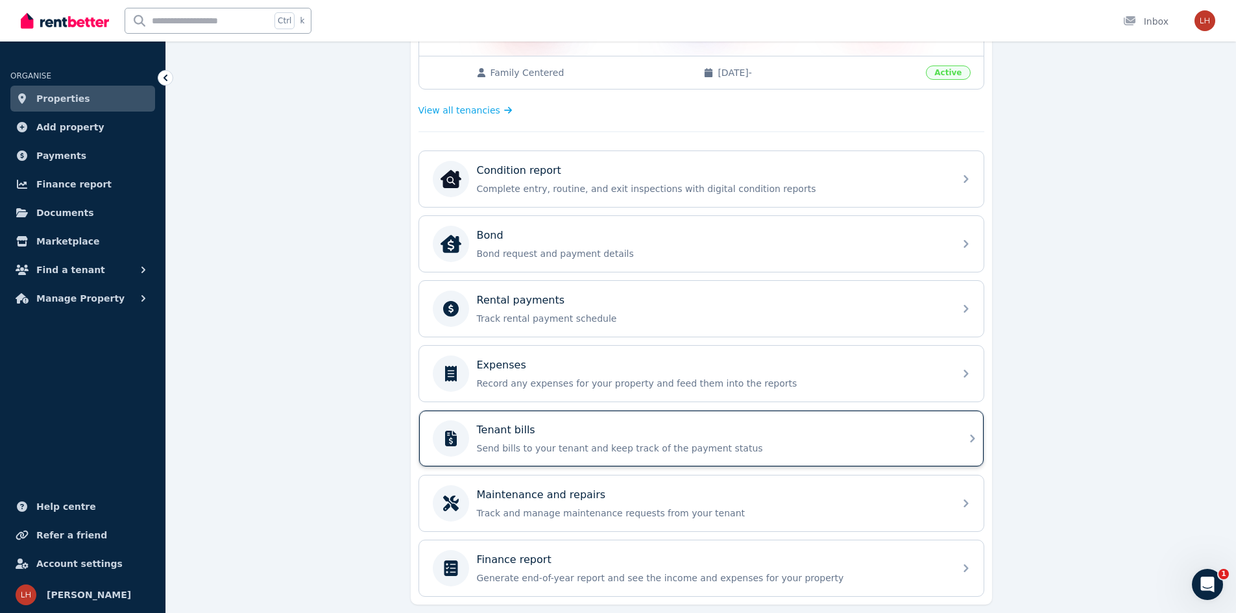
click at [646, 440] on div "Tenant bills Send bills to your tenant and keep track of the payment status" at bounding box center [712, 438] width 470 height 32
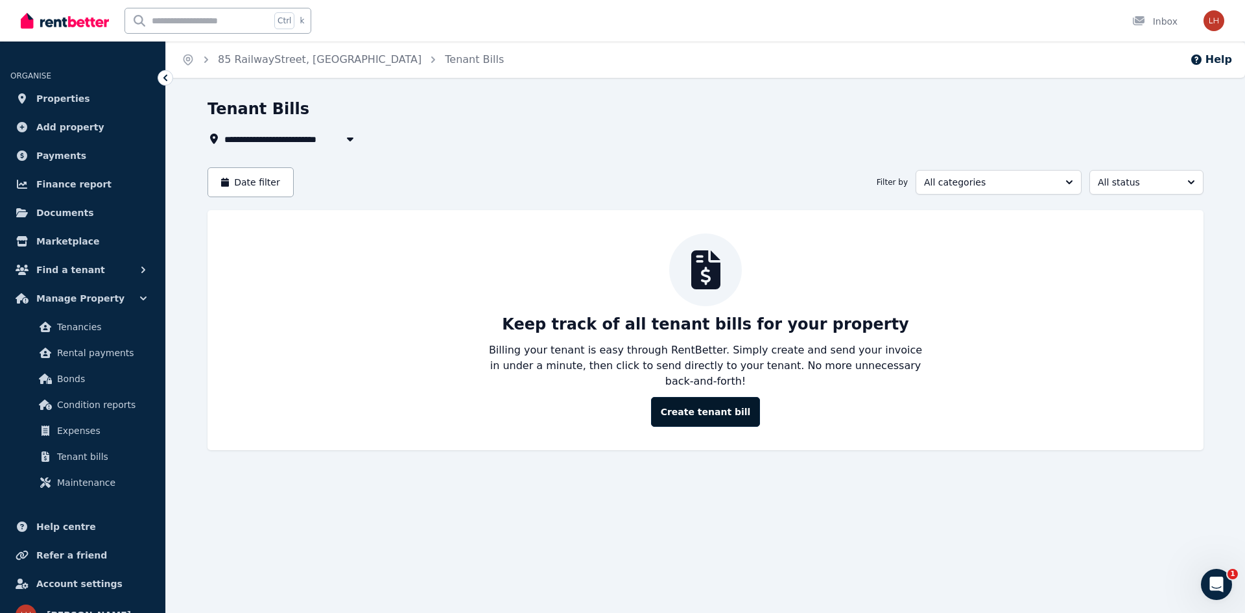
click at [701, 399] on button "Create tenant bill" at bounding box center [706, 412] width 110 height 30
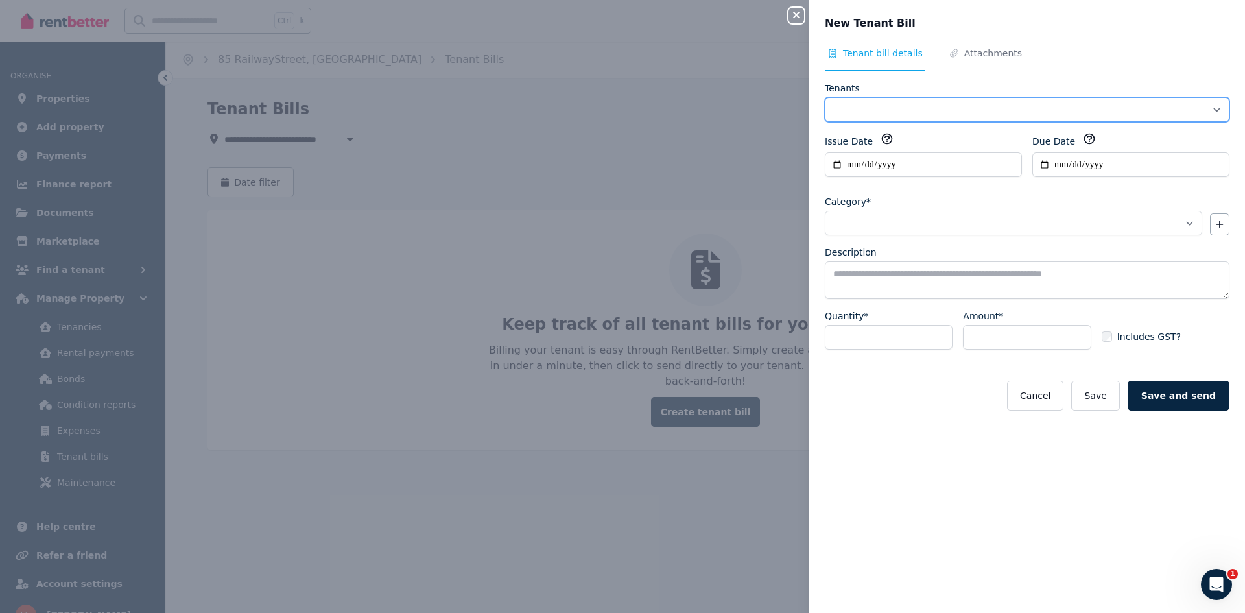
click at [901, 110] on select "**********" at bounding box center [1027, 109] width 405 height 25
select select "**********"
click at [825, 97] on select "**********" at bounding box center [1027, 109] width 405 height 25
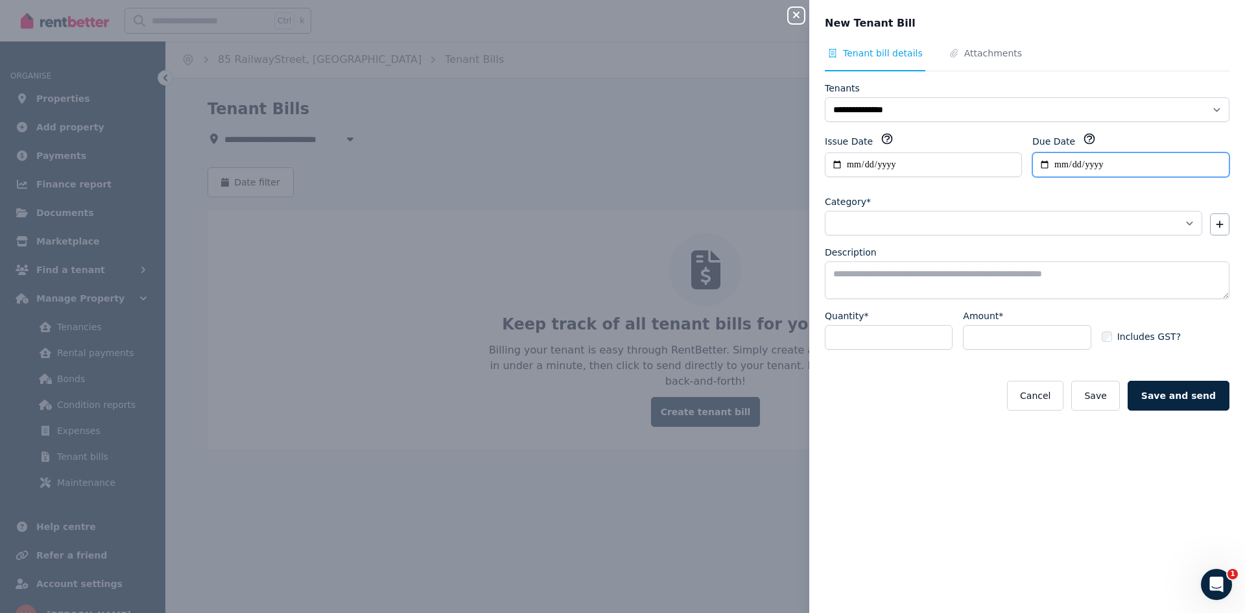
click at [1090, 160] on input "Due Date" at bounding box center [1131, 164] width 197 height 25
click at [1088, 165] on input "Due Date" at bounding box center [1131, 164] width 197 height 25
click at [1057, 163] on input "Due Date" at bounding box center [1131, 164] width 197 height 25
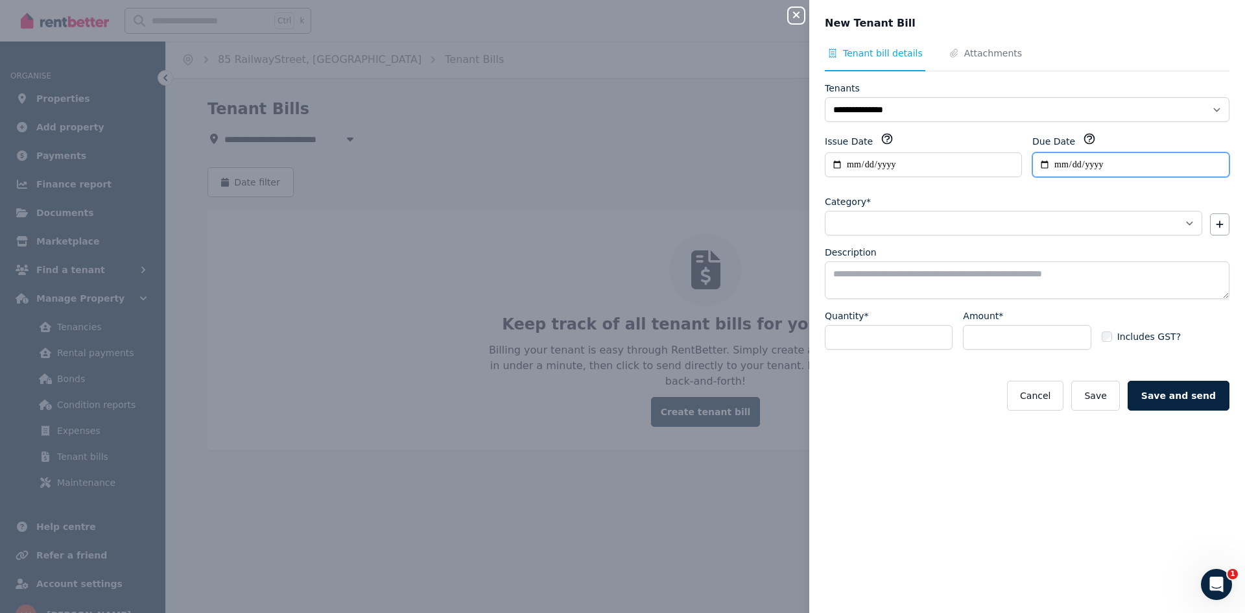
click at [1059, 159] on input "**********" at bounding box center [1131, 164] width 197 height 25
type input "**********"
click at [846, 222] on select "**********" at bounding box center [1013, 223] width 377 height 25
select select "**********"
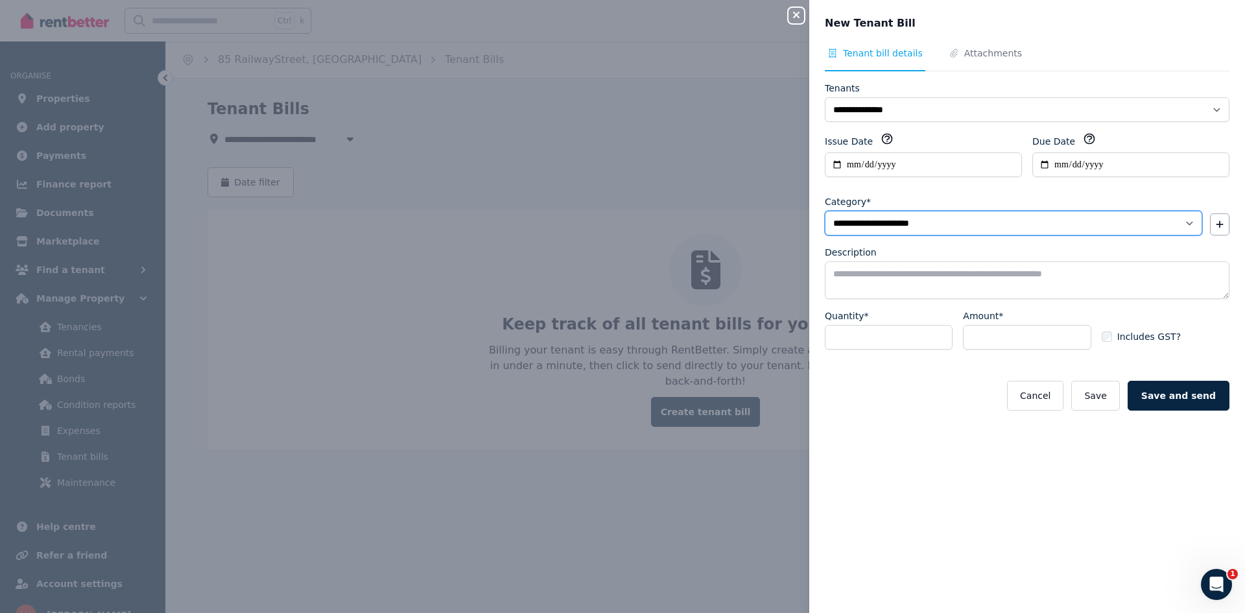
click at [825, 211] on select "**********" at bounding box center [1013, 223] width 377 height 25
click at [900, 277] on textarea "Description" at bounding box center [1027, 280] width 405 height 38
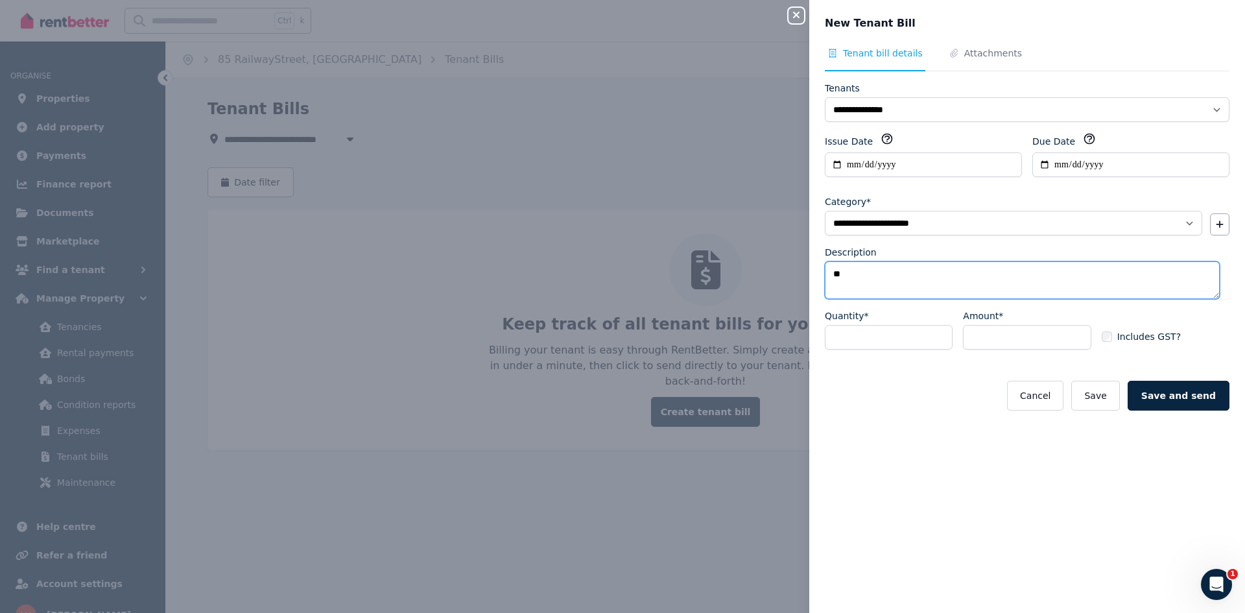
type textarea "*"
type textarea "**********"
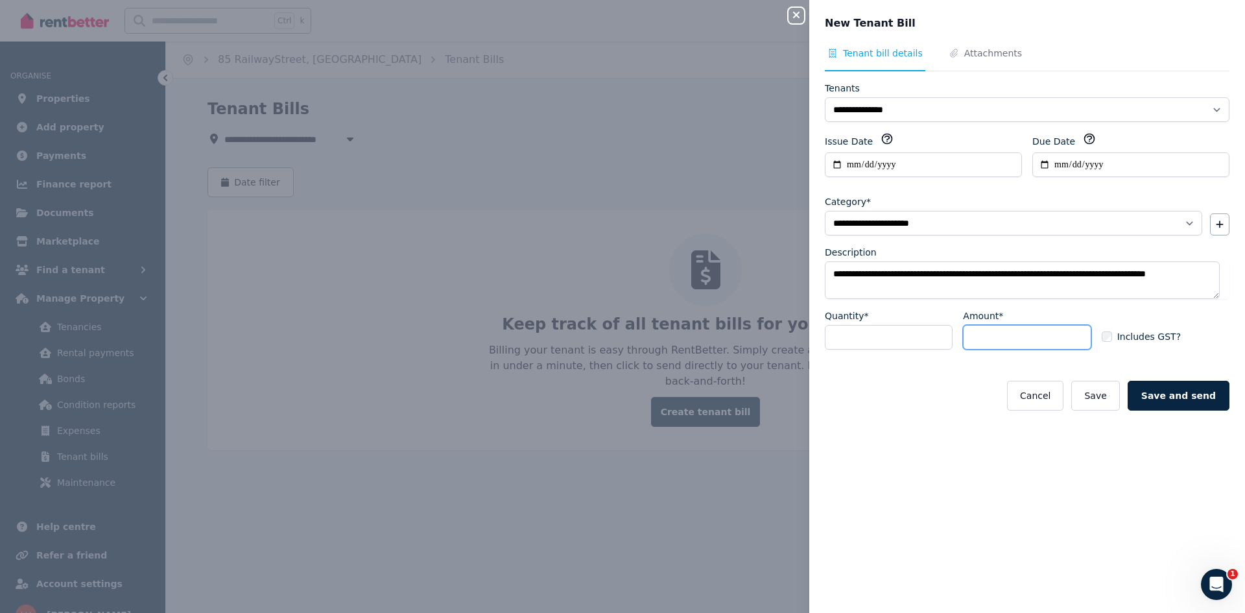
click at [1042, 341] on input "Amount*" at bounding box center [1027, 337] width 128 height 25
type input "******"
drag, startPoint x: 867, startPoint y: 289, endPoint x: 830, endPoint y: 272, distance: 40.6
click at [830, 272] on textarea "**********" at bounding box center [1022, 280] width 395 height 38
click at [1181, 392] on button "Save and send" at bounding box center [1179, 396] width 102 height 30
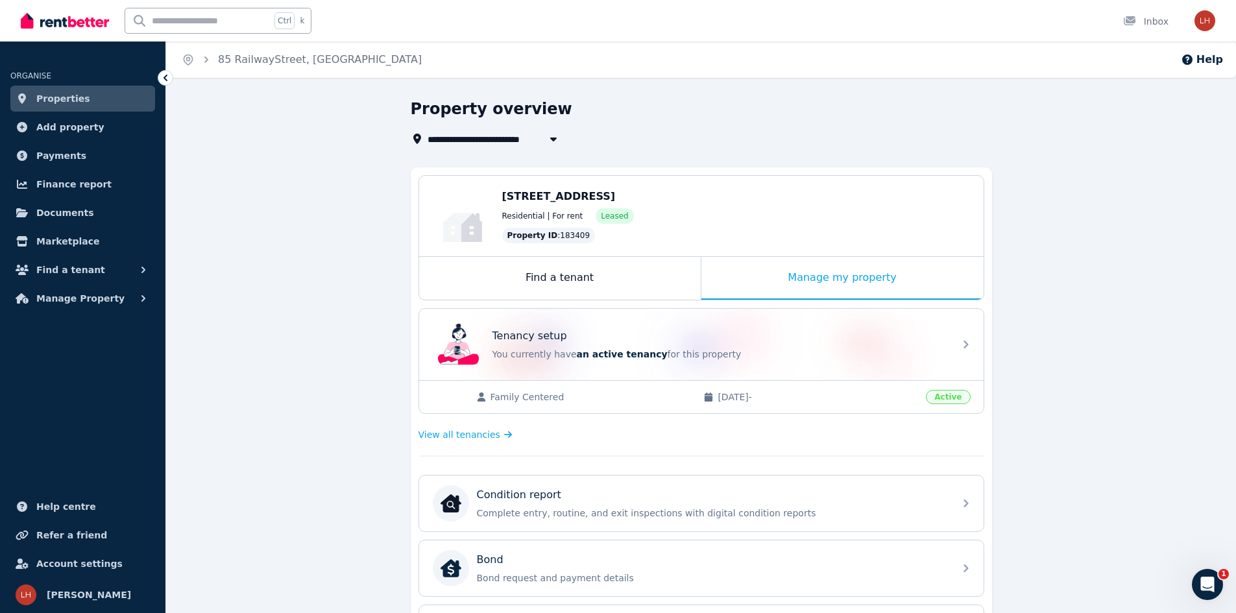
click at [68, 90] on link "Properties" at bounding box center [82, 99] width 145 height 26
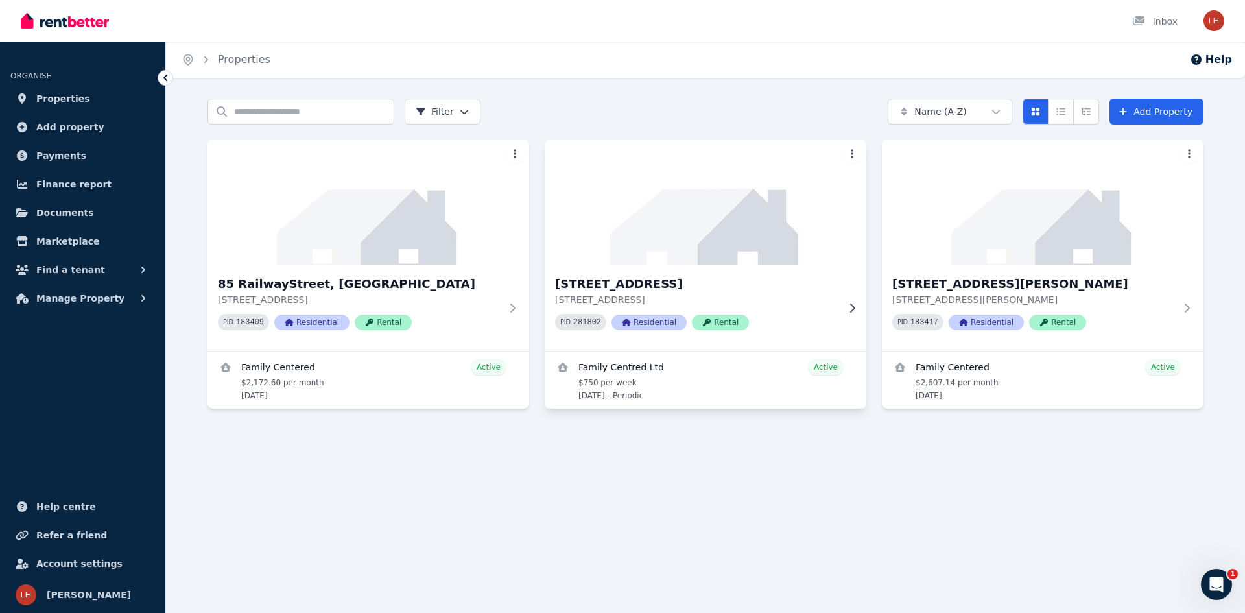
click at [703, 244] on img at bounding box center [706, 202] width 338 height 131
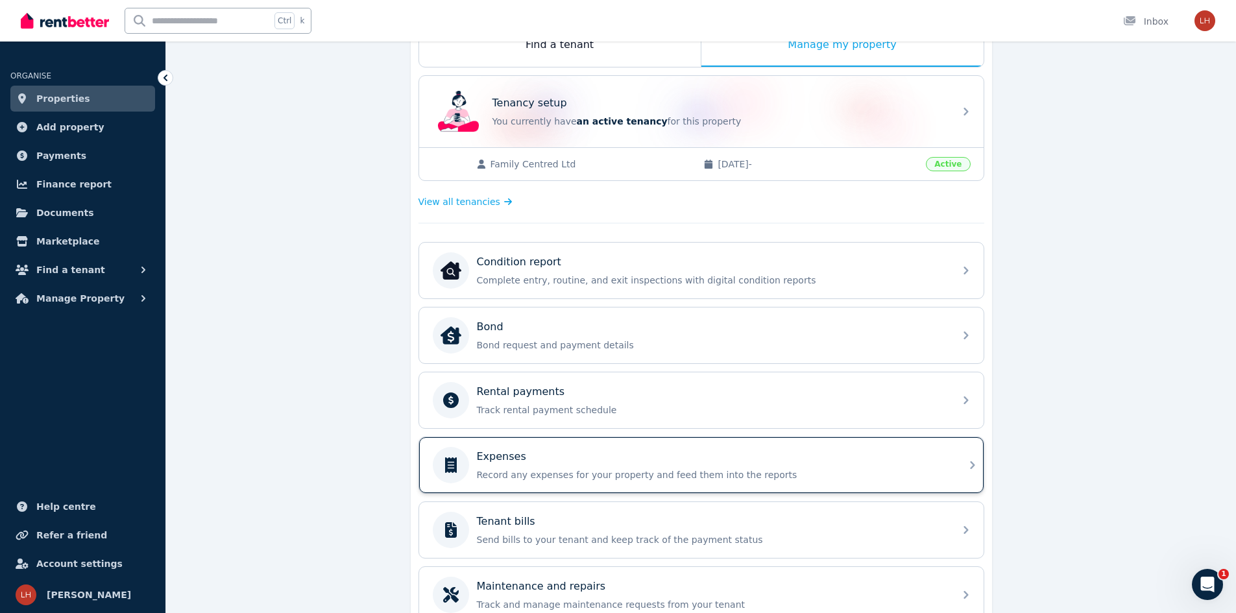
scroll to position [259, 0]
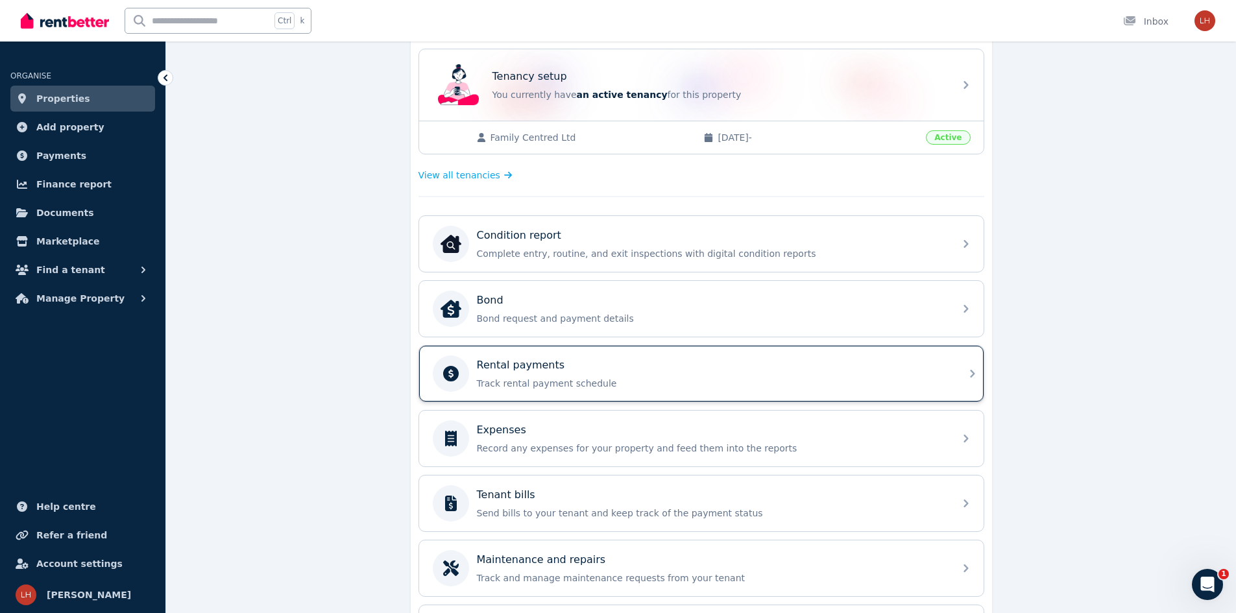
click at [660, 375] on div "Rental payments Track rental payment schedule" at bounding box center [712, 373] width 470 height 32
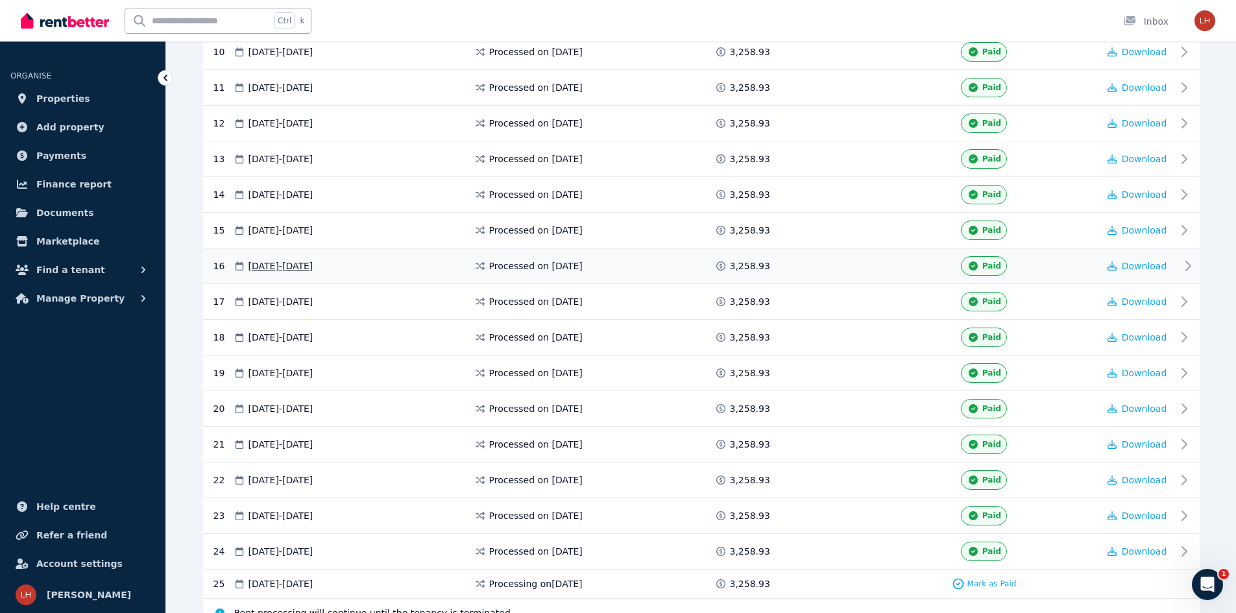
scroll to position [688, 0]
